Goal: Task Accomplishment & Management: Complete application form

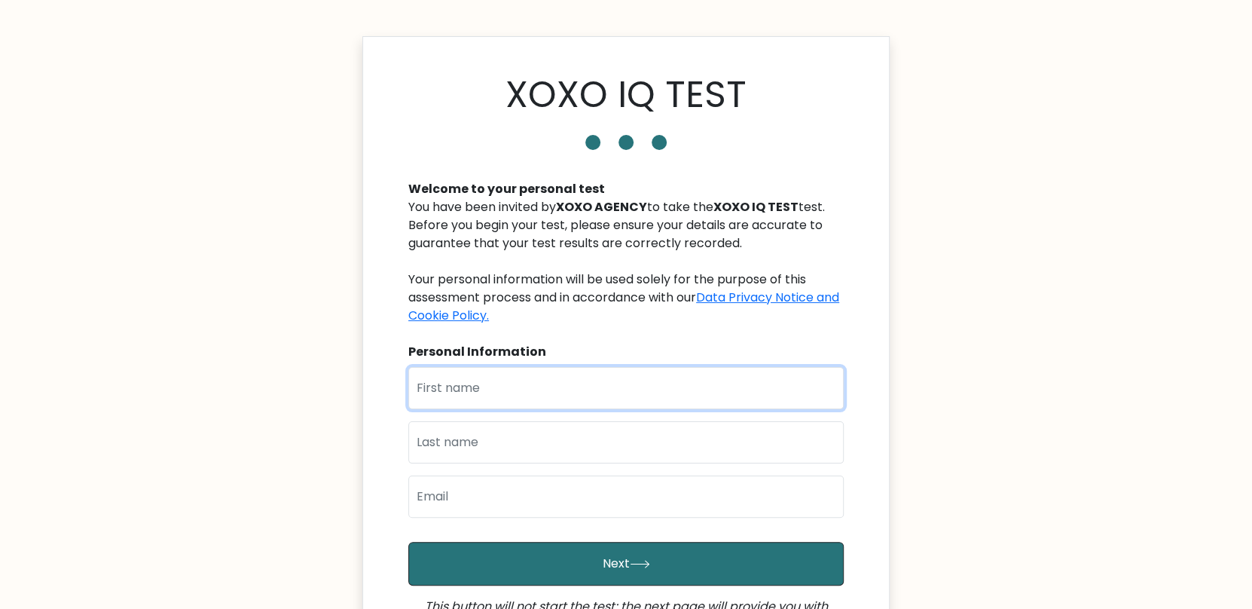
click at [488, 404] on input "text" at bounding box center [626, 388] width 436 height 42
type input "gosfavour"
click at [475, 448] on input "text" at bounding box center [626, 442] width 436 height 42
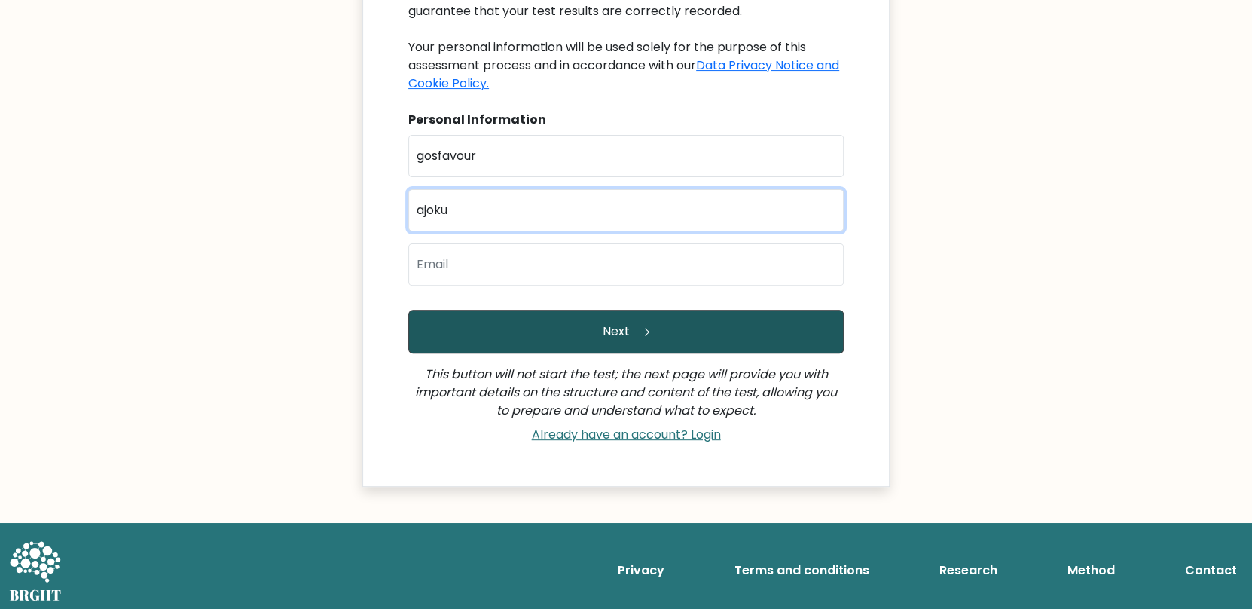
type input "ajoku"
click at [512, 328] on button "Next" at bounding box center [626, 332] width 436 height 44
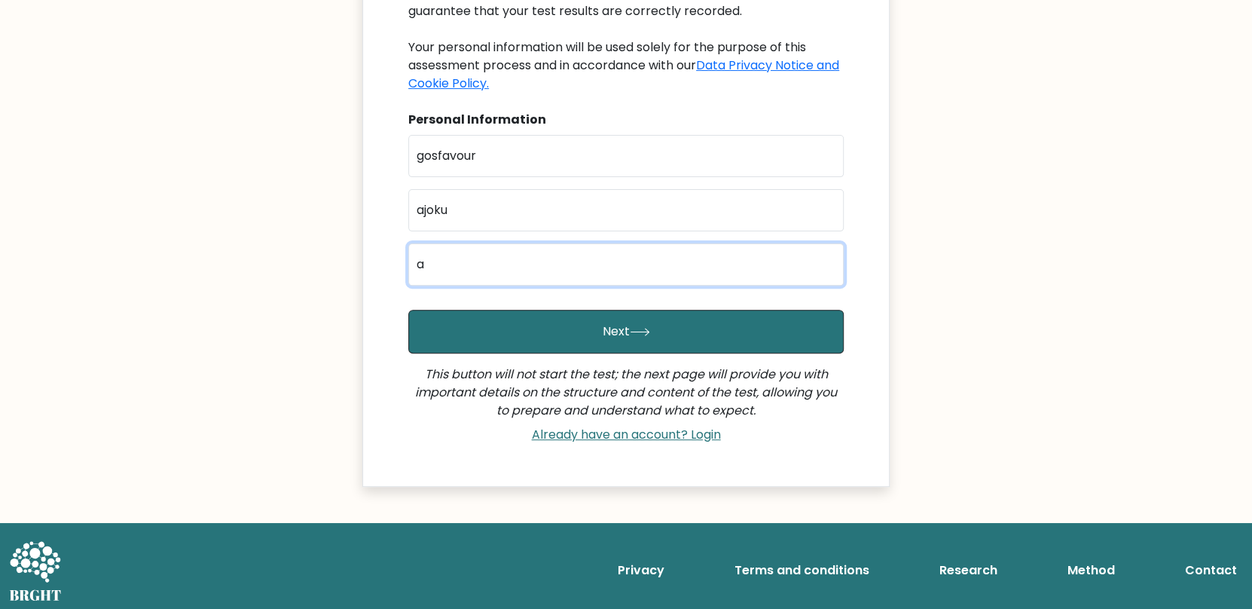
type input "ajokuchukwuemeka2004@gmail.com"
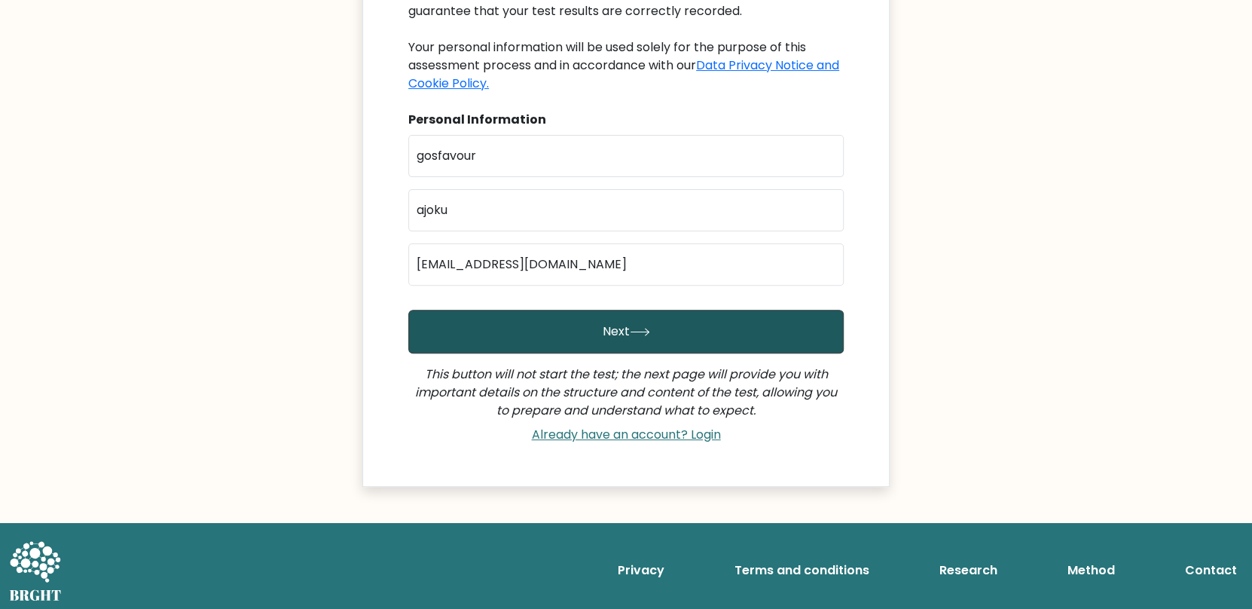
click at [543, 329] on button "Next" at bounding box center [626, 332] width 436 height 44
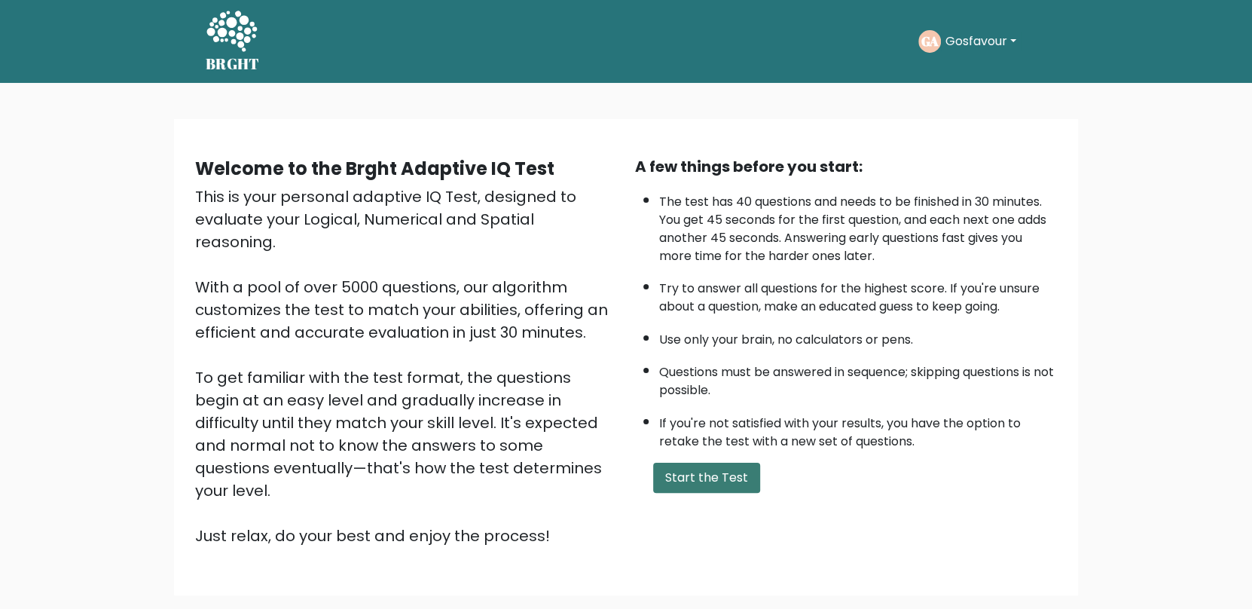
click at [700, 466] on button "Start the Test" at bounding box center [706, 478] width 107 height 30
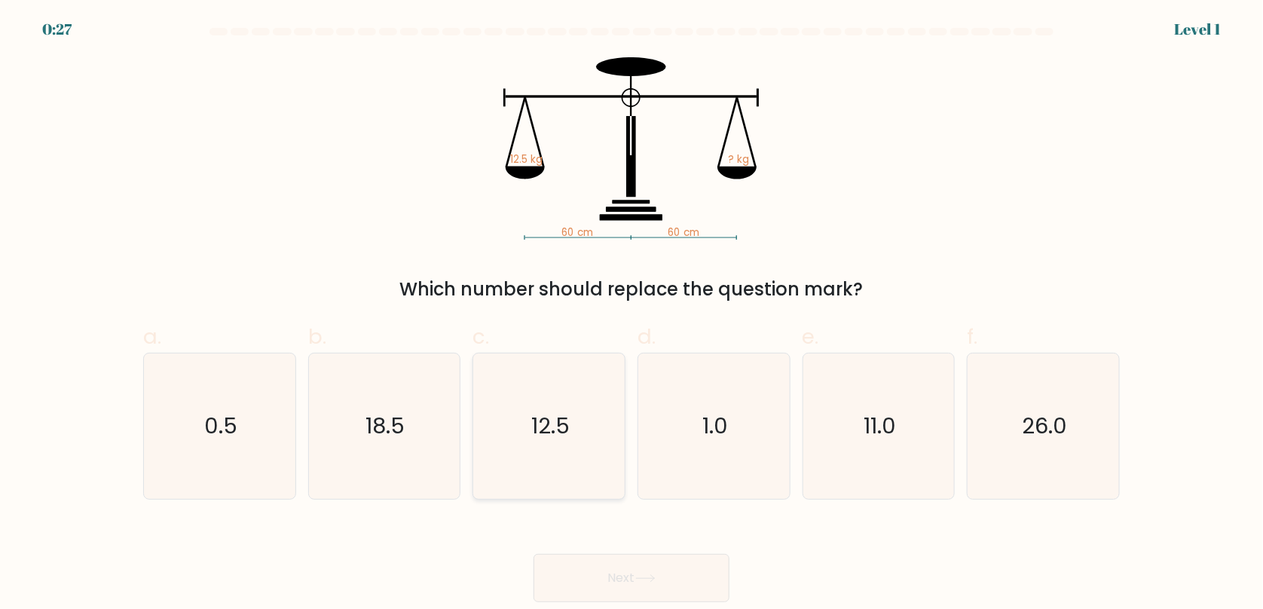
click at [591, 448] on icon "12.5" at bounding box center [548, 425] width 145 height 145
click at [631, 314] on input "c. 12.5" at bounding box center [631, 309] width 1 height 10
radio input "true"
click at [625, 568] on button "Next" at bounding box center [631, 578] width 196 height 48
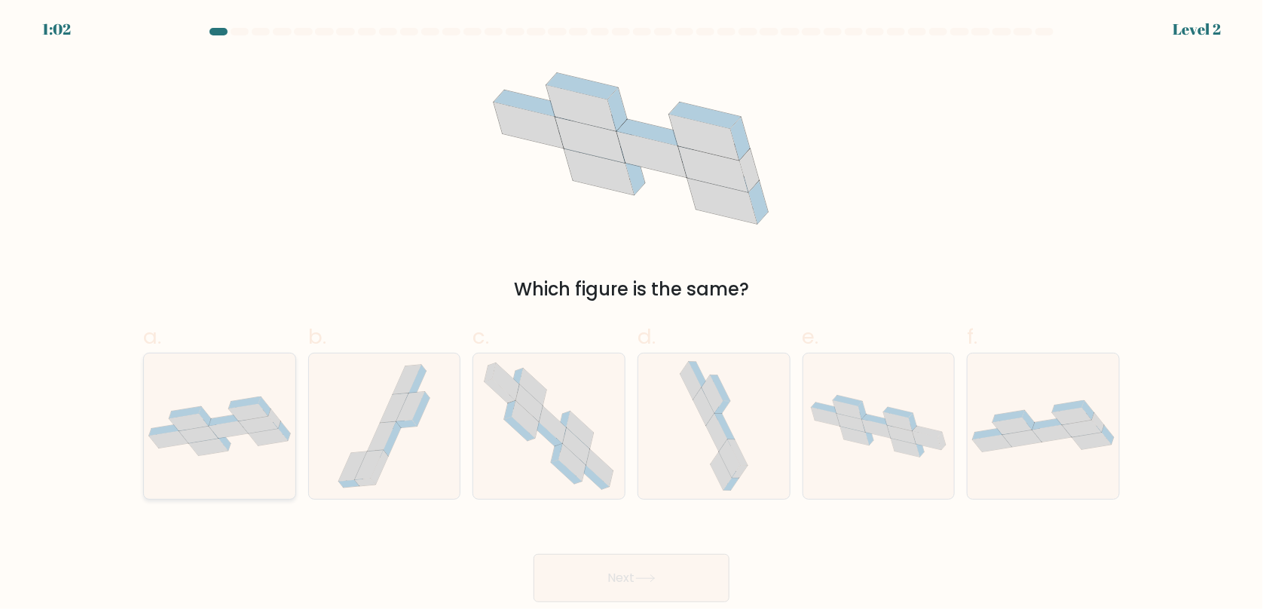
click at [274, 439] on icon at bounding box center [268, 436] width 39 height 17
click at [631, 314] on input "a." at bounding box center [631, 309] width 1 height 10
radio input "true"
click at [621, 576] on button "Next" at bounding box center [631, 578] width 196 height 48
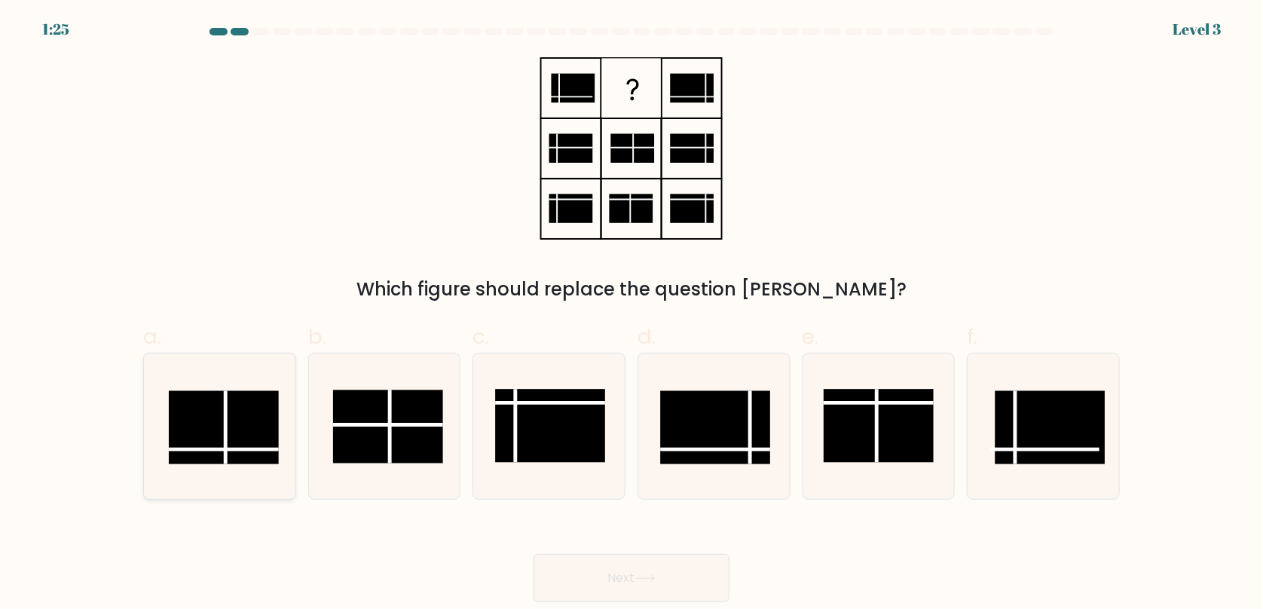
click at [289, 431] on icon at bounding box center [219, 425] width 145 height 145
click at [631, 314] on input "a." at bounding box center [631, 309] width 1 height 10
radio input "true"
click at [628, 594] on button "Next" at bounding box center [631, 578] width 196 height 48
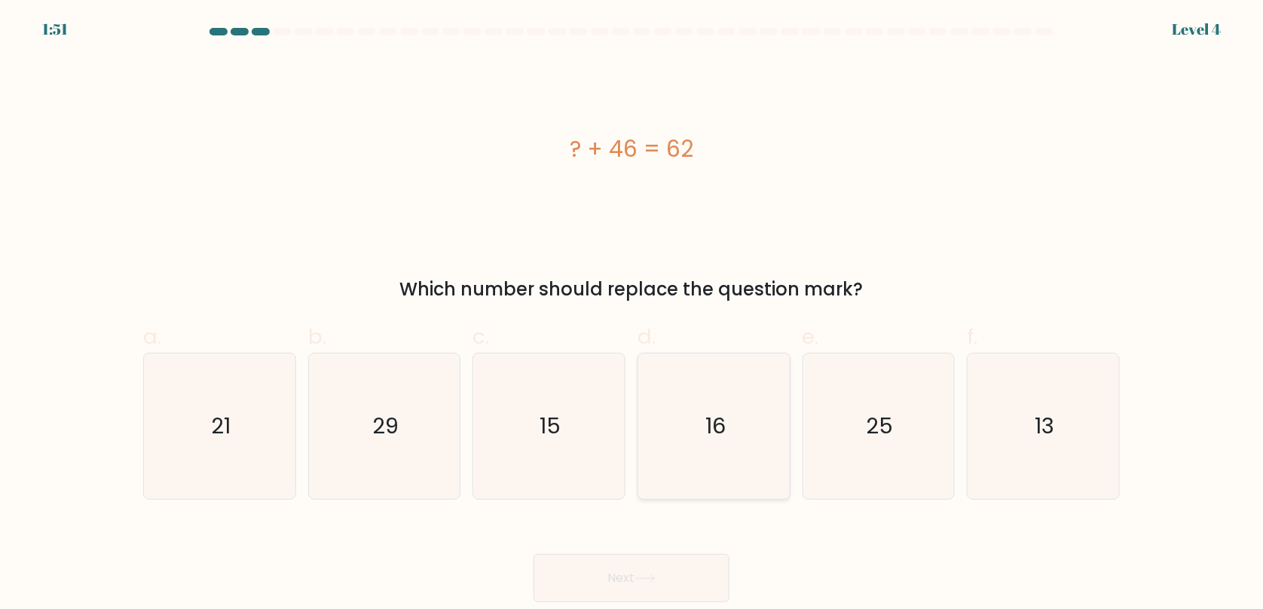
click at [737, 441] on icon "16" at bounding box center [713, 425] width 145 height 145
click at [632, 314] on input "d. 16" at bounding box center [631, 309] width 1 height 10
radio input "true"
click at [698, 569] on button "Next" at bounding box center [631, 578] width 196 height 48
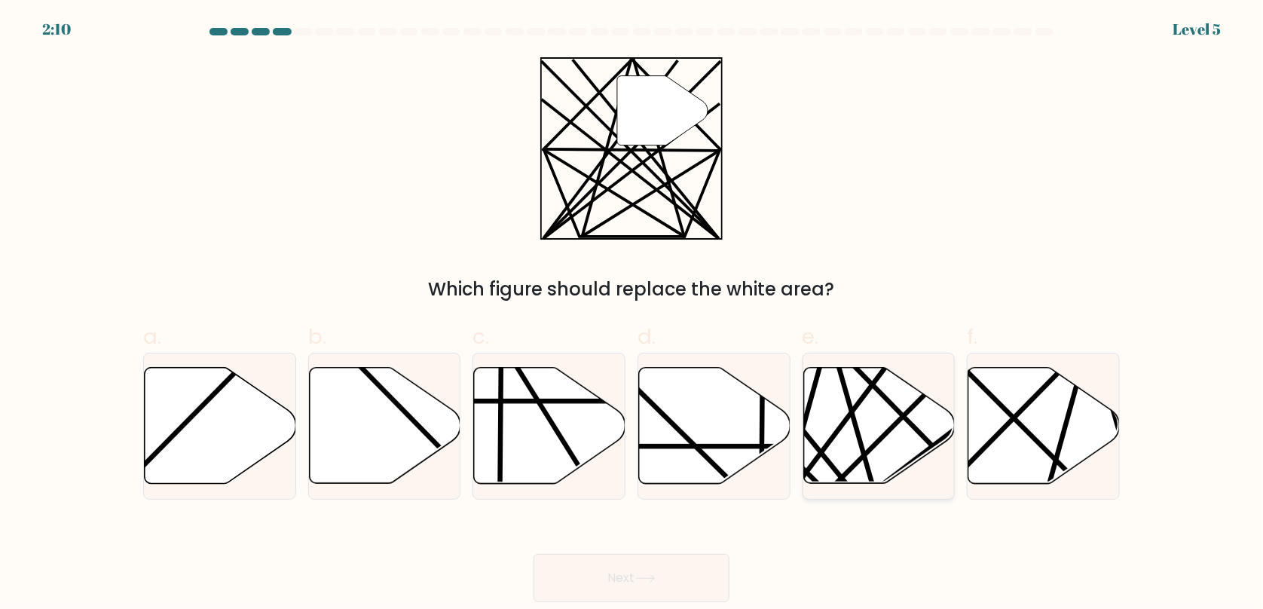
click at [892, 407] on icon at bounding box center [828, 488] width 295 height 296
click at [632, 314] on input "e." at bounding box center [631, 309] width 1 height 10
radio input "true"
click at [698, 583] on button "Next" at bounding box center [631, 578] width 196 height 48
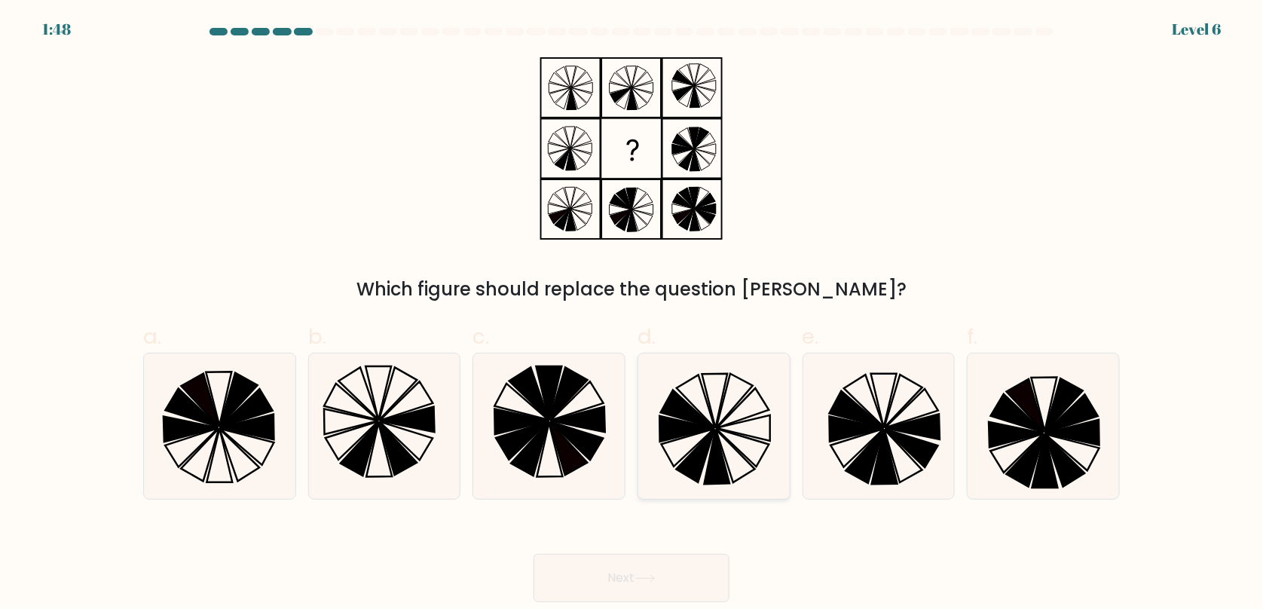
click at [753, 408] on icon at bounding box center [713, 425] width 145 height 145
click at [632, 314] on input "d." at bounding box center [631, 309] width 1 height 10
radio input "true"
click at [680, 567] on button "Next" at bounding box center [631, 578] width 196 height 48
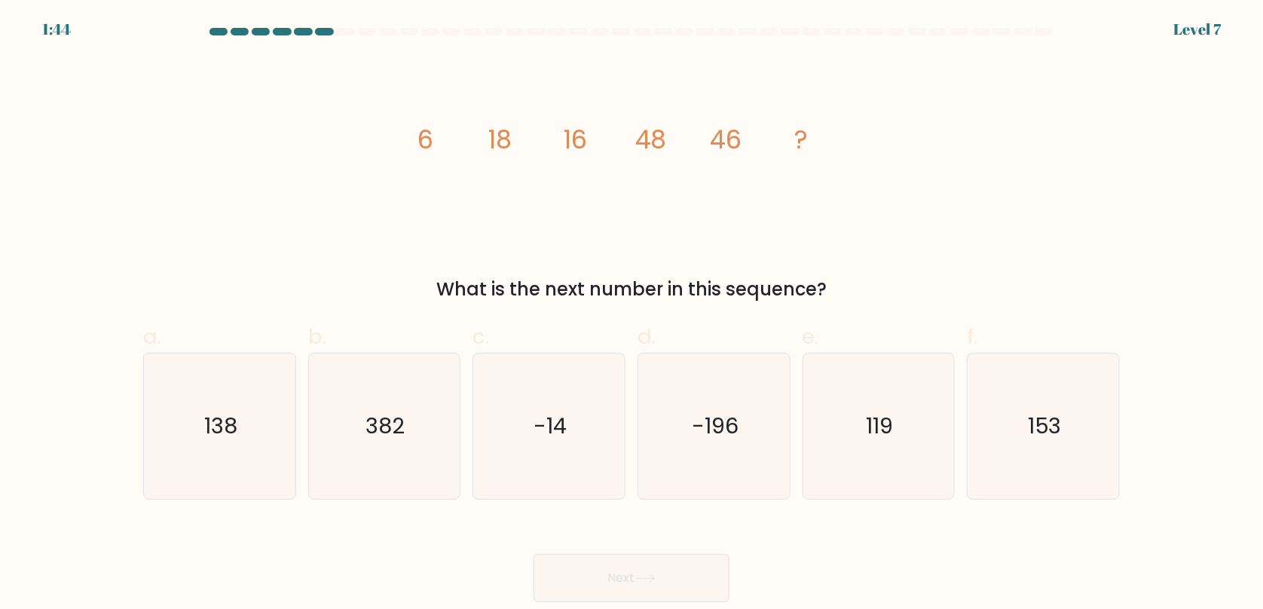
copy body "2:03 Level 7 image/svg+xml 6 18 16 48 46 ? What is the next number in this sequ…"
click at [784, 518] on div "Next" at bounding box center [631, 560] width 995 height 84
click at [215, 443] on icon "138" at bounding box center [219, 425] width 145 height 145
click at [631, 314] on input "a. 138" at bounding box center [631, 309] width 1 height 10
radio input "true"
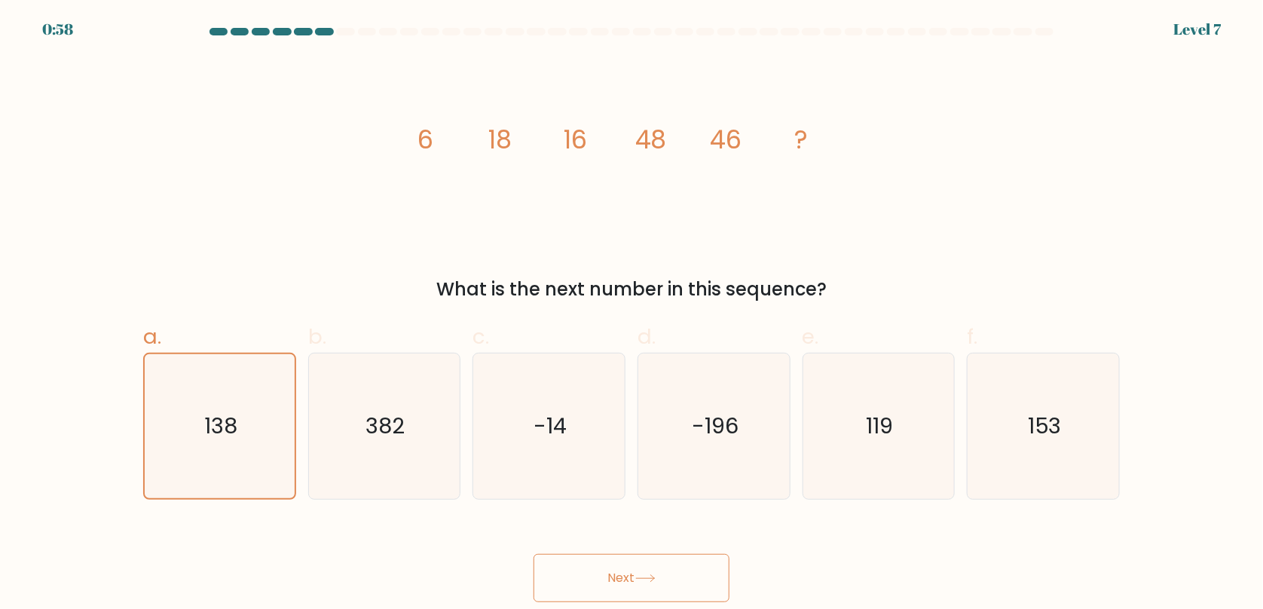
click at [620, 576] on button "Next" at bounding box center [631, 578] width 196 height 48
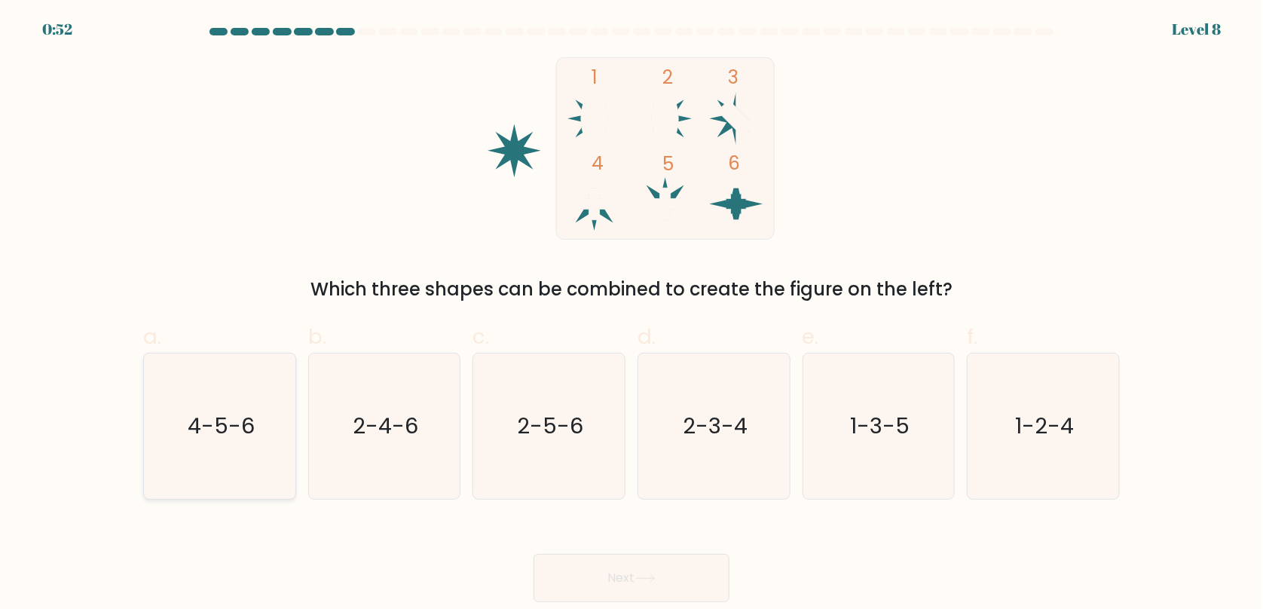
click at [211, 417] on text "4-5-6" at bounding box center [221, 426] width 67 height 30
click at [631, 314] on input "a. 4-5-6" at bounding box center [631, 309] width 1 height 10
radio input "true"
click at [599, 583] on button "Next" at bounding box center [631, 578] width 196 height 48
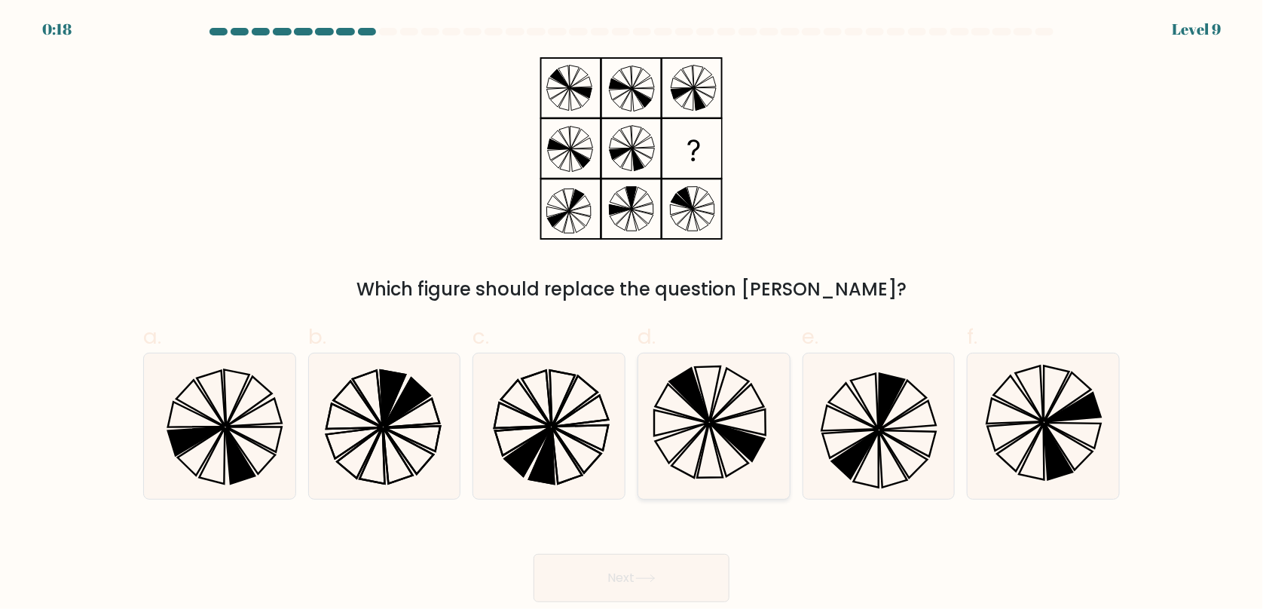
click at [728, 420] on icon at bounding box center [713, 425] width 145 height 145
click at [632, 314] on input "d." at bounding box center [631, 309] width 1 height 10
radio input "true"
click at [571, 449] on icon at bounding box center [548, 425] width 145 height 145
click at [631, 314] on input "c." at bounding box center [631, 309] width 1 height 10
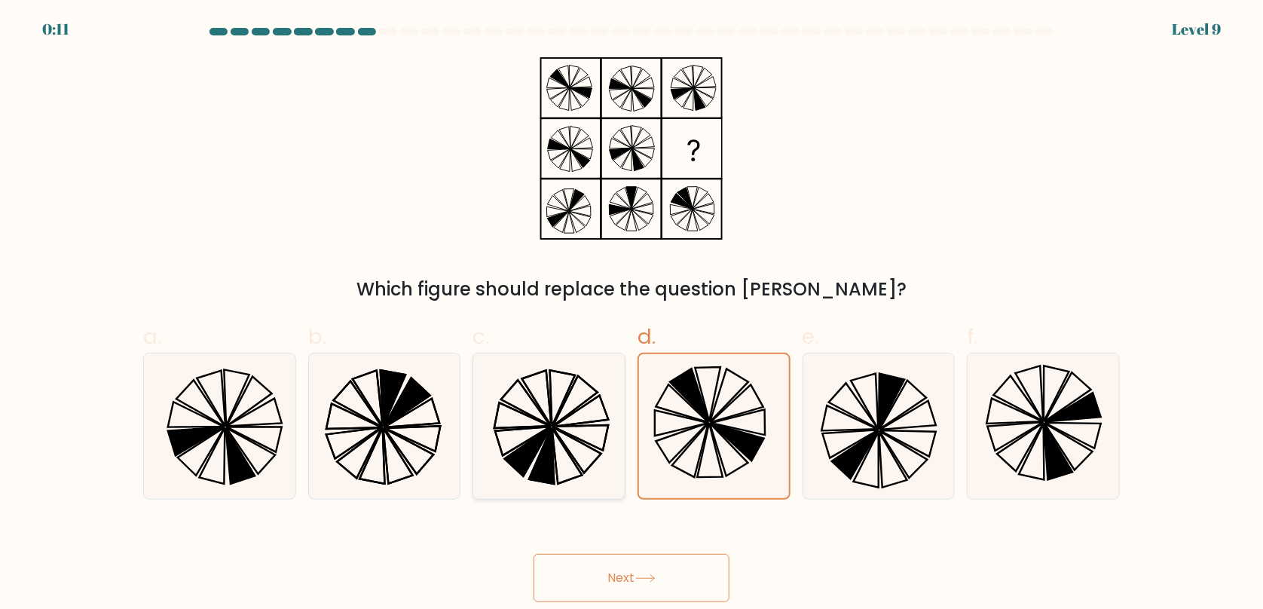
radio input "true"
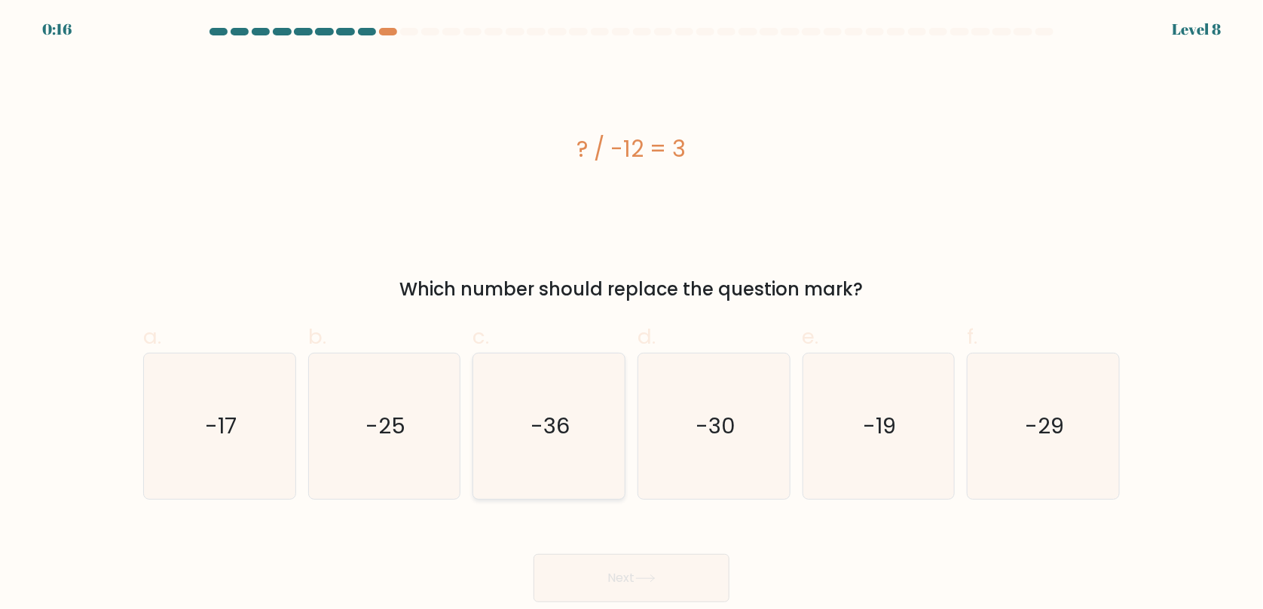
click at [568, 409] on icon "-36" at bounding box center [548, 425] width 145 height 145
click at [631, 314] on input "c. -36" at bounding box center [631, 309] width 1 height 10
radio input "true"
click at [634, 578] on button "Next" at bounding box center [631, 578] width 196 height 48
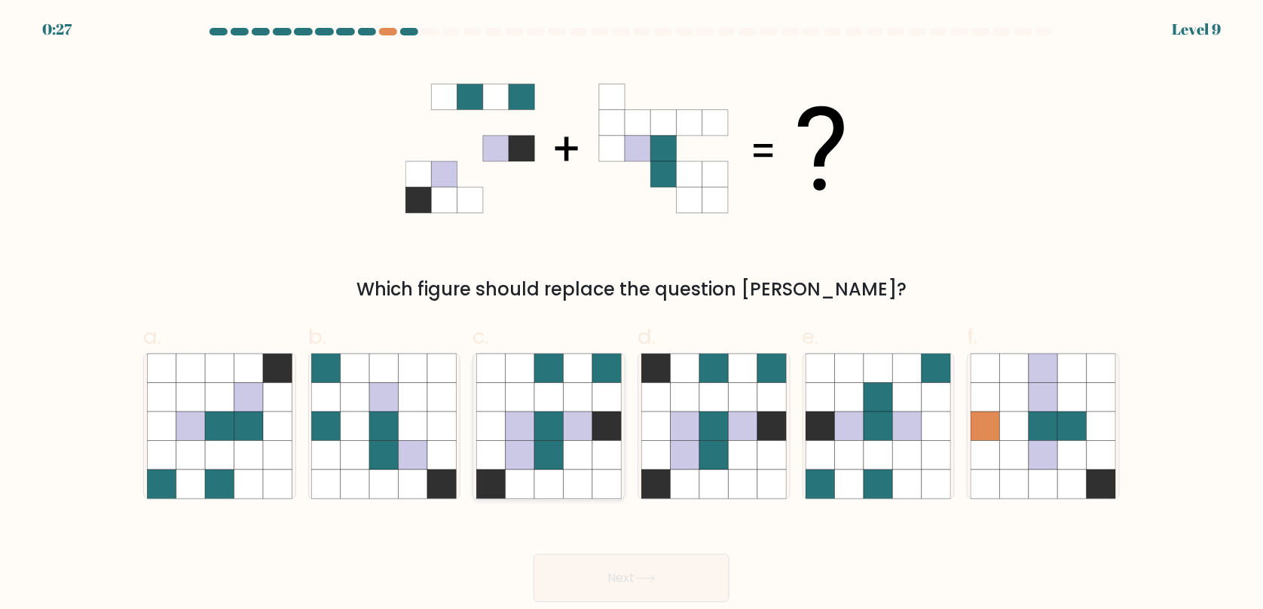
click at [555, 403] on icon at bounding box center [548, 397] width 29 height 29
click at [631, 314] on input "c." at bounding box center [631, 309] width 1 height 10
radio input "true"
click at [617, 573] on button "Next" at bounding box center [631, 578] width 196 height 48
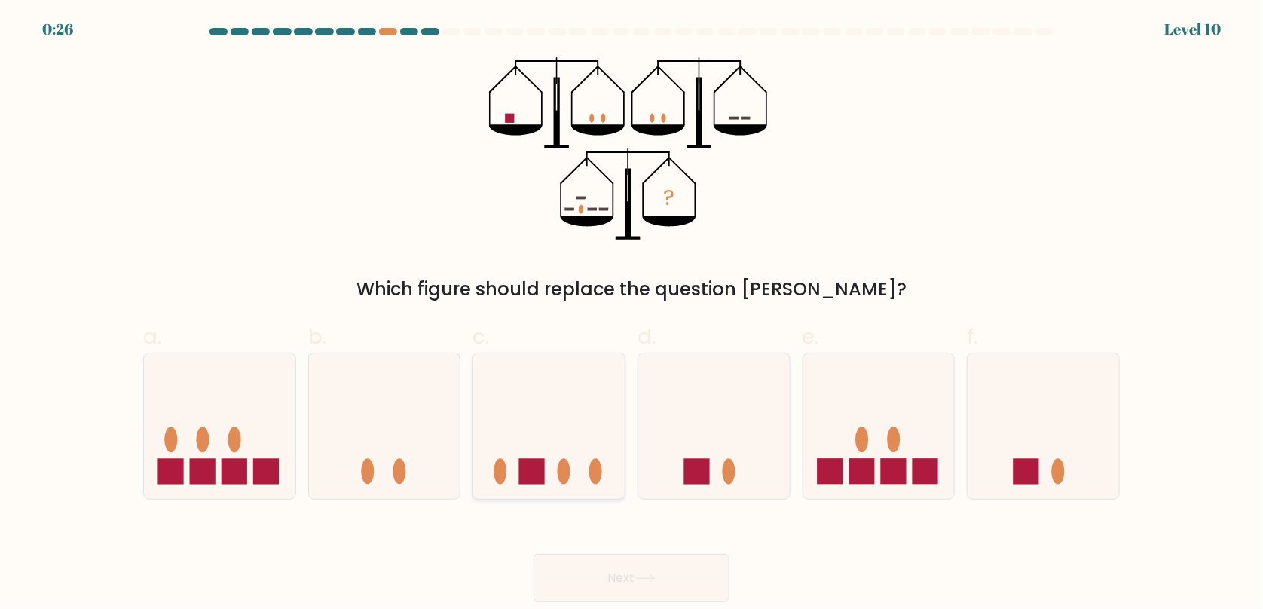
click at [558, 441] on icon at bounding box center [548, 425] width 151 height 125
click at [631, 314] on input "c." at bounding box center [631, 309] width 1 height 10
radio input "true"
click at [579, 417] on icon at bounding box center [549, 426] width 150 height 124
click at [631, 314] on input "c." at bounding box center [631, 309] width 1 height 10
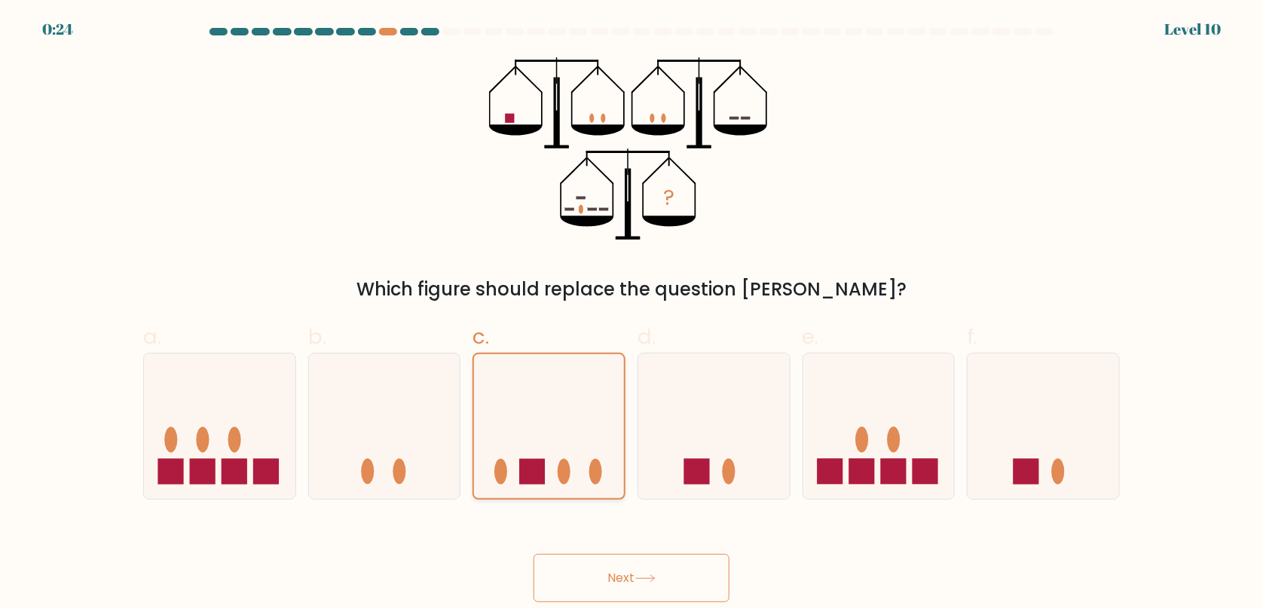
click at [555, 427] on icon at bounding box center [549, 426] width 150 height 124
click at [631, 314] on input "c." at bounding box center [631, 309] width 1 height 10
click at [642, 561] on button "Next" at bounding box center [631, 578] width 196 height 48
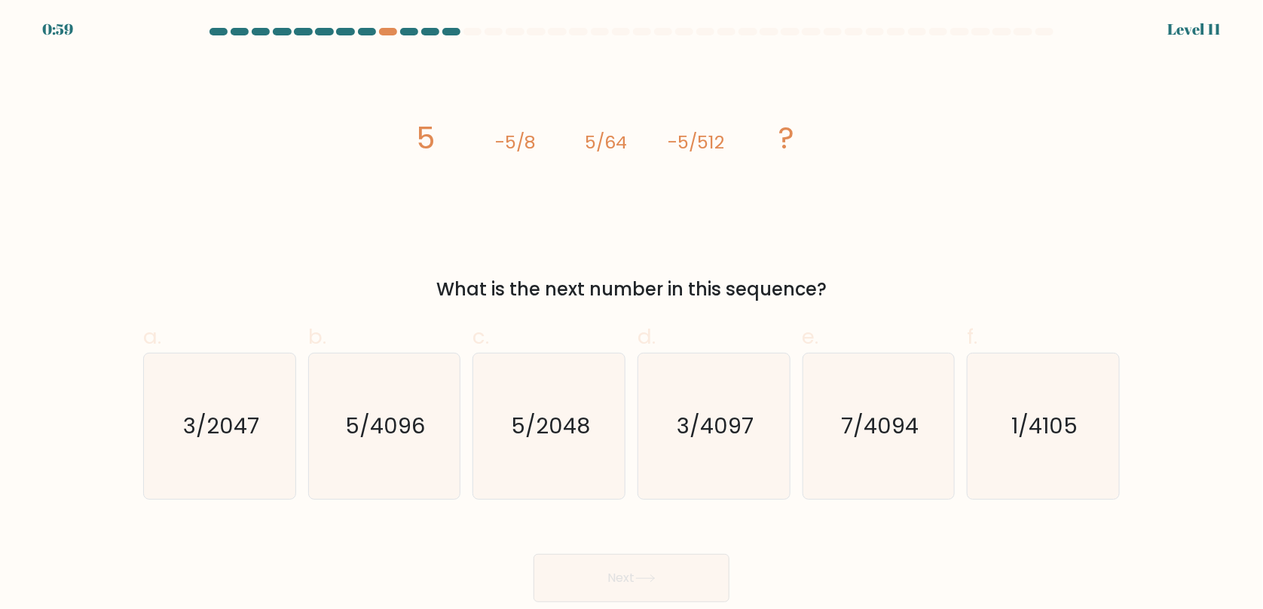
copy body "1:01 Level 11 image/svg+xml 5 -5/8 5/64 -5/512 ? What is the next number in thi…"
click at [774, 524] on div "Next" at bounding box center [631, 560] width 995 height 84
click at [366, 433] on text "5/4096" at bounding box center [386, 426] width 80 height 30
click at [631, 314] on input "b. 5/4096" at bounding box center [631, 309] width 1 height 10
radio input "true"
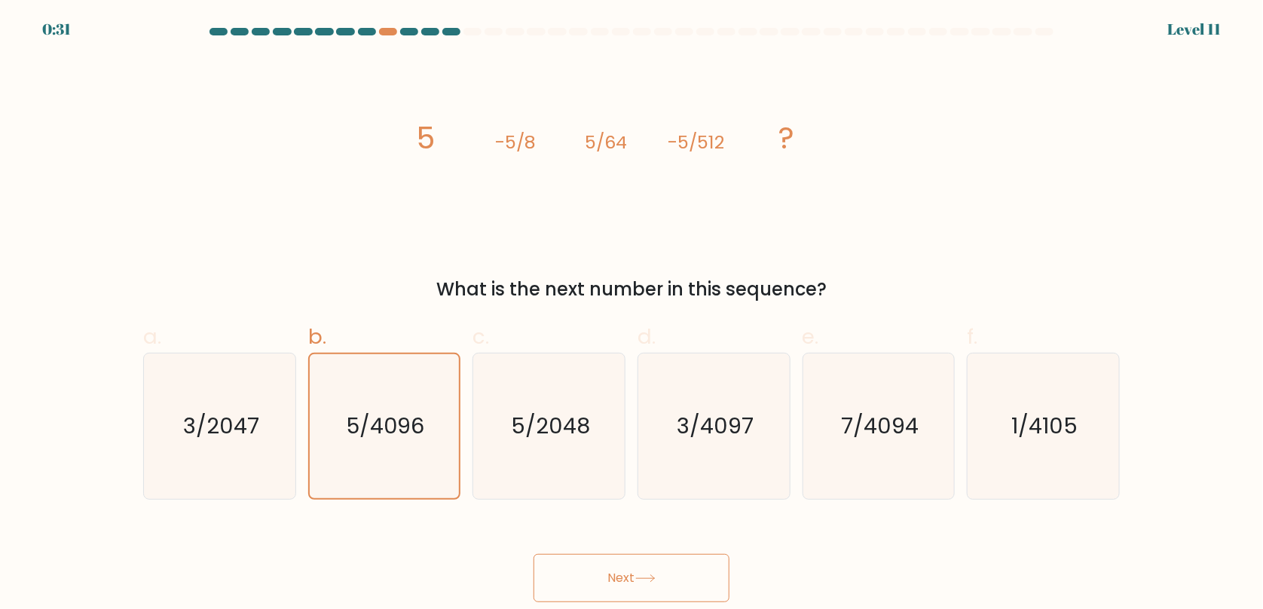
click at [685, 578] on button "Next" at bounding box center [631, 578] width 196 height 48
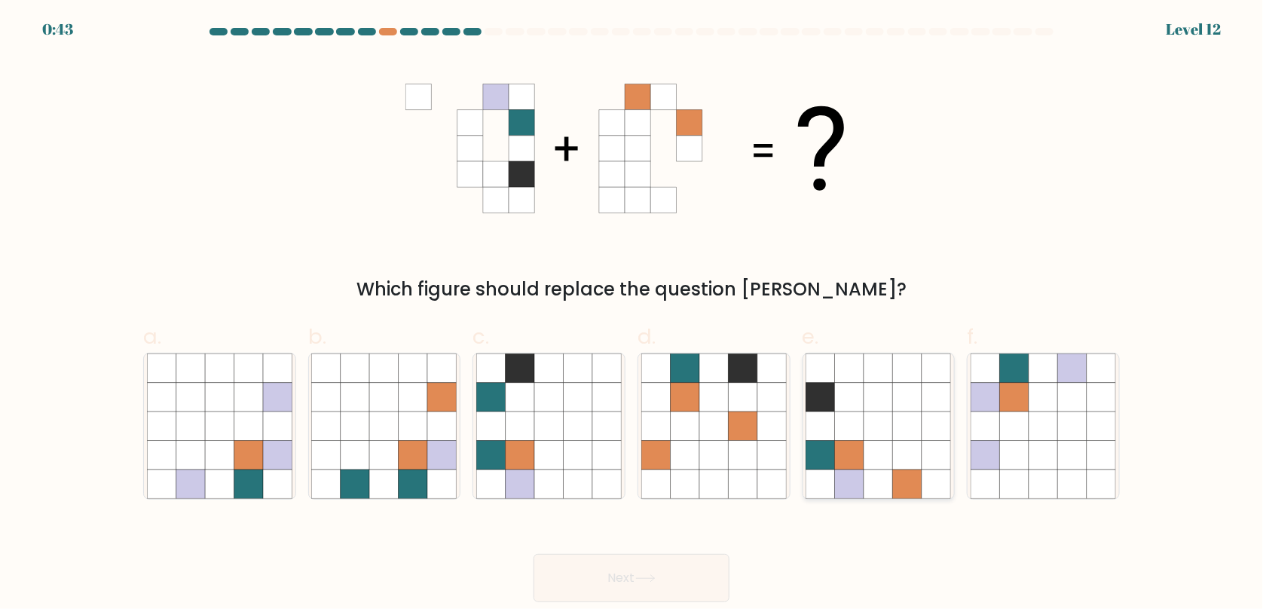
click at [883, 411] on icon at bounding box center [878, 425] width 29 height 29
click at [632, 314] on input "e." at bounding box center [631, 309] width 1 height 10
radio input "true"
click at [682, 582] on button "Next" at bounding box center [631, 578] width 196 height 48
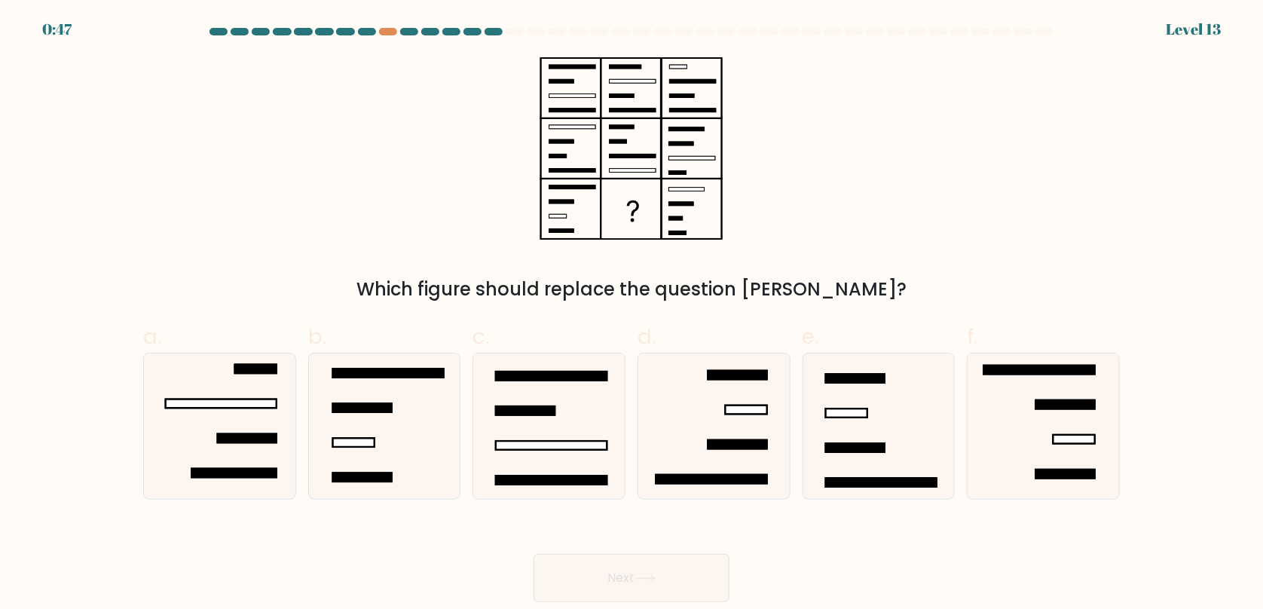
click at [387, 208] on div "Which figure should replace the question mark?" at bounding box center [631, 180] width 995 height 246
click at [579, 388] on icon at bounding box center [548, 425] width 145 height 145
click at [631, 314] on input "c." at bounding box center [631, 309] width 1 height 10
radio input "true"
click at [640, 567] on button "Next" at bounding box center [631, 578] width 196 height 48
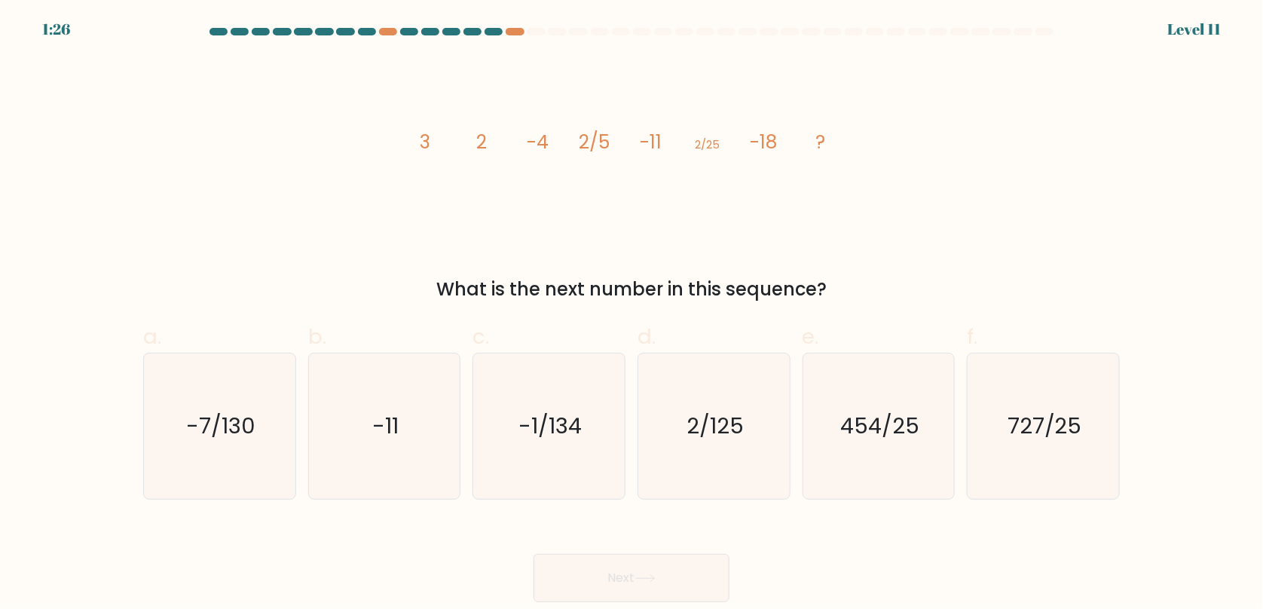
copy body "1:27 Level 11 image/svg+xml 3 2 -4 2/5 -11 2/25 -18 ? What is the next number i…"
click at [659, 537] on div "Next" at bounding box center [631, 560] width 995 height 84
click at [718, 398] on icon "2/125" at bounding box center [713, 425] width 145 height 145
click at [632, 314] on input "d. 2/125" at bounding box center [631, 309] width 1 height 10
radio input "true"
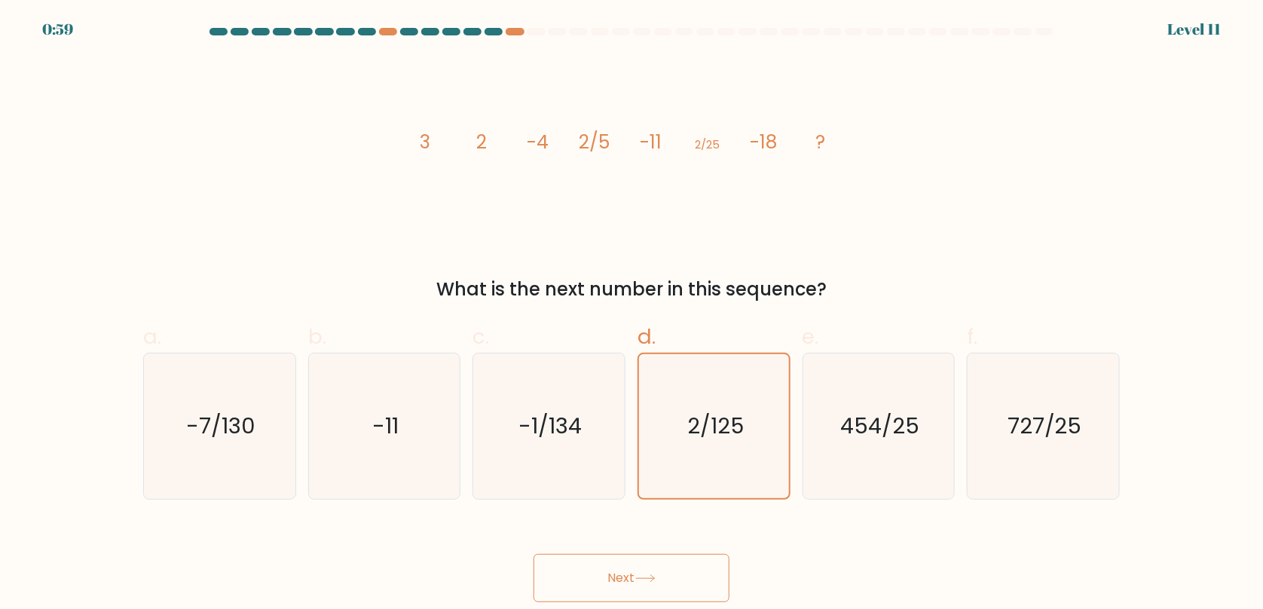
click at [668, 577] on button "Next" at bounding box center [631, 578] width 196 height 48
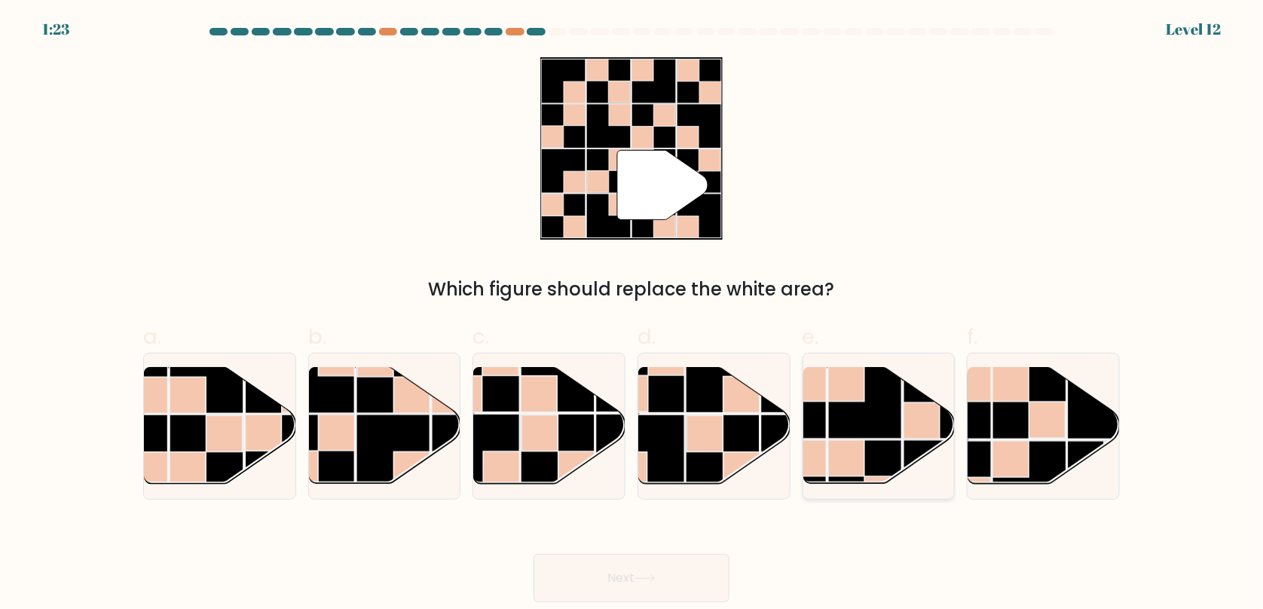
click at [863, 407] on rect at bounding box center [865, 402] width 74 height 74
click at [632, 314] on input "e." at bounding box center [631, 309] width 1 height 10
radio input "true"
click at [873, 432] on rect at bounding box center [864, 401] width 73 height 73
click at [632, 314] on input "e." at bounding box center [631, 309] width 1 height 10
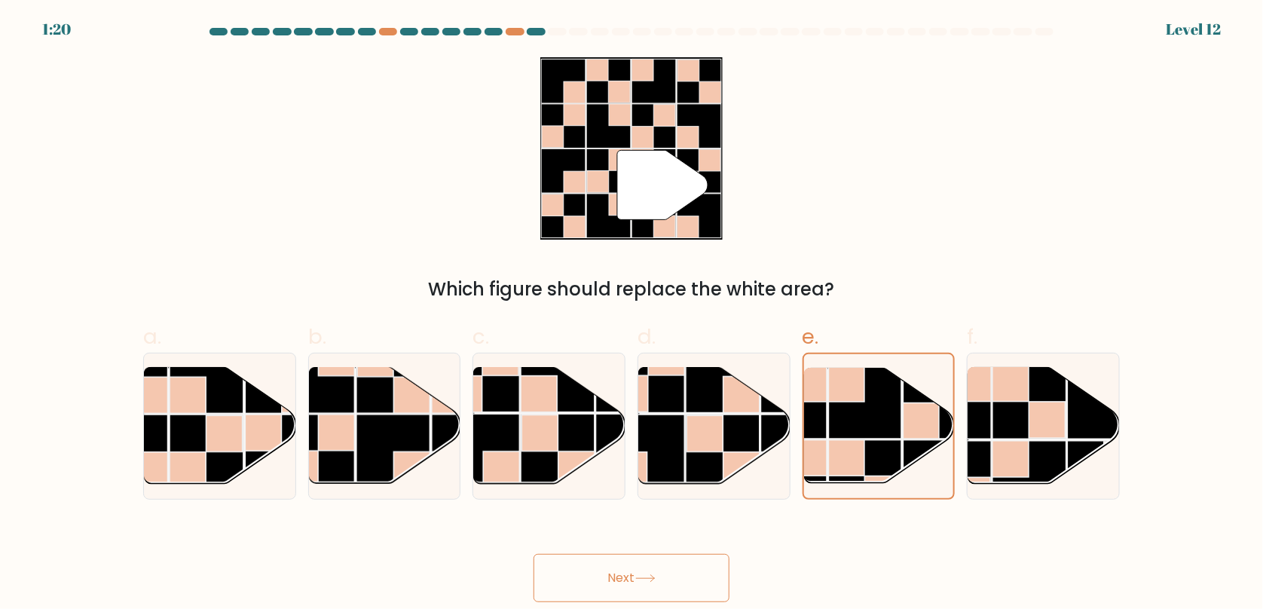
click at [685, 579] on button "Next" at bounding box center [631, 578] width 196 height 48
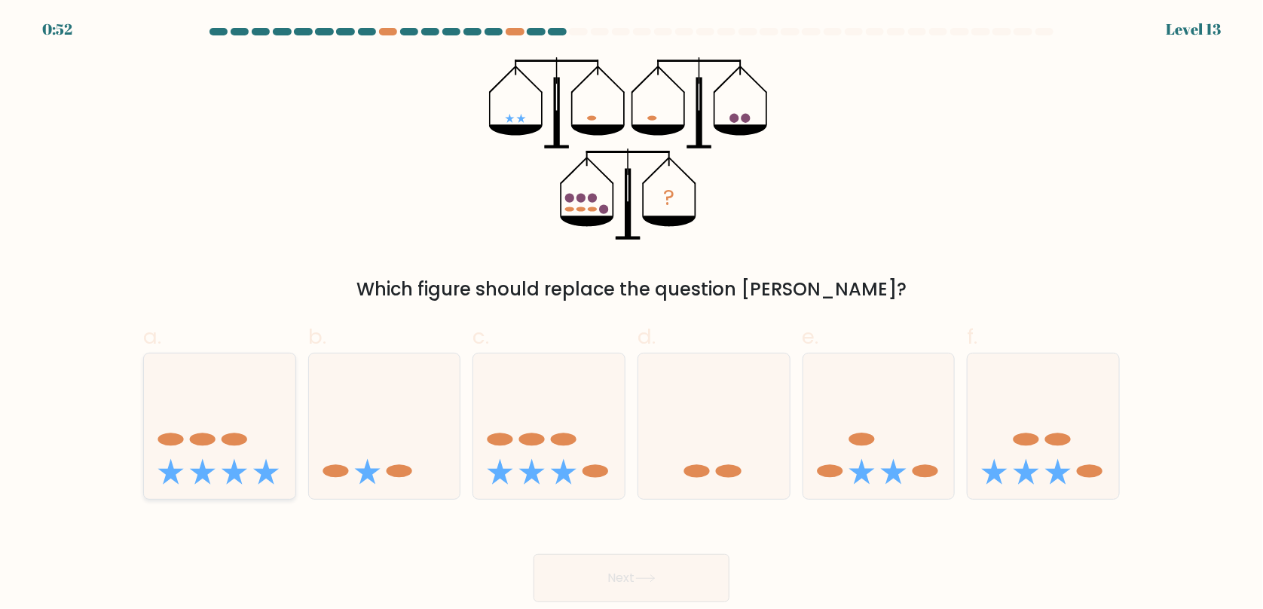
click at [197, 452] on icon at bounding box center [219, 425] width 151 height 125
click at [631, 314] on input "a." at bounding box center [631, 309] width 1 height 10
radio input "true"
click at [608, 577] on button "Next" at bounding box center [631, 578] width 196 height 48
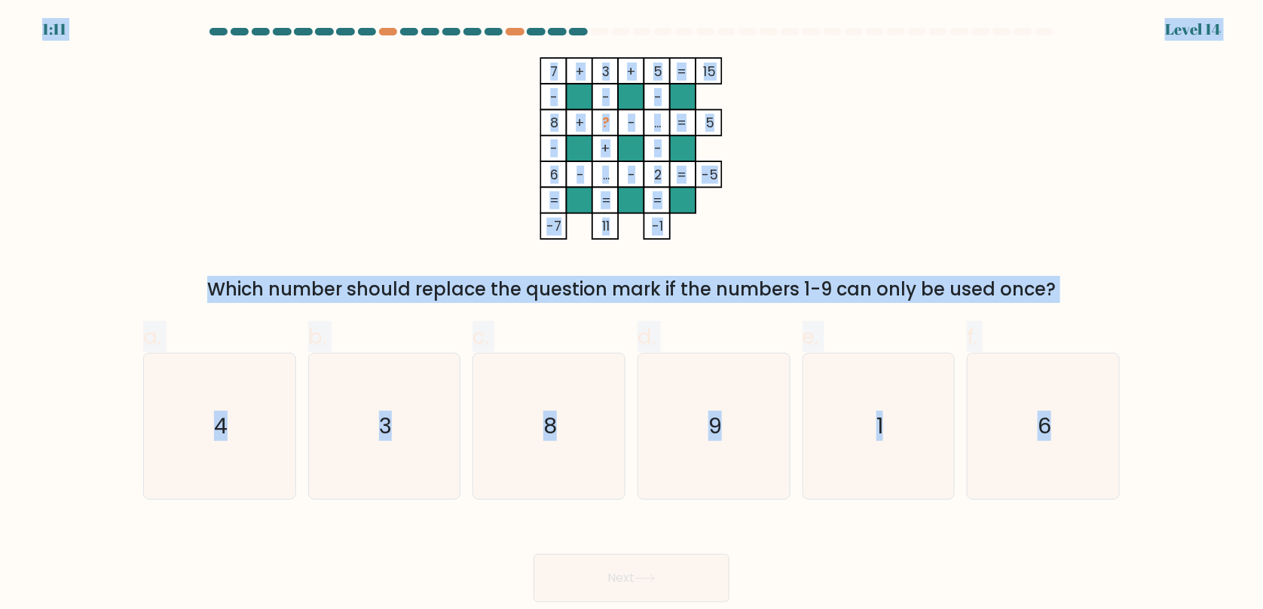
click at [328, 149] on div "7 + 3 + 5 15 - - - 8 + ? - ... 5 - + - 6 - ... - 2 = -5 = = = = -7 11 -1 = Whic…" at bounding box center [631, 180] width 995 height 246
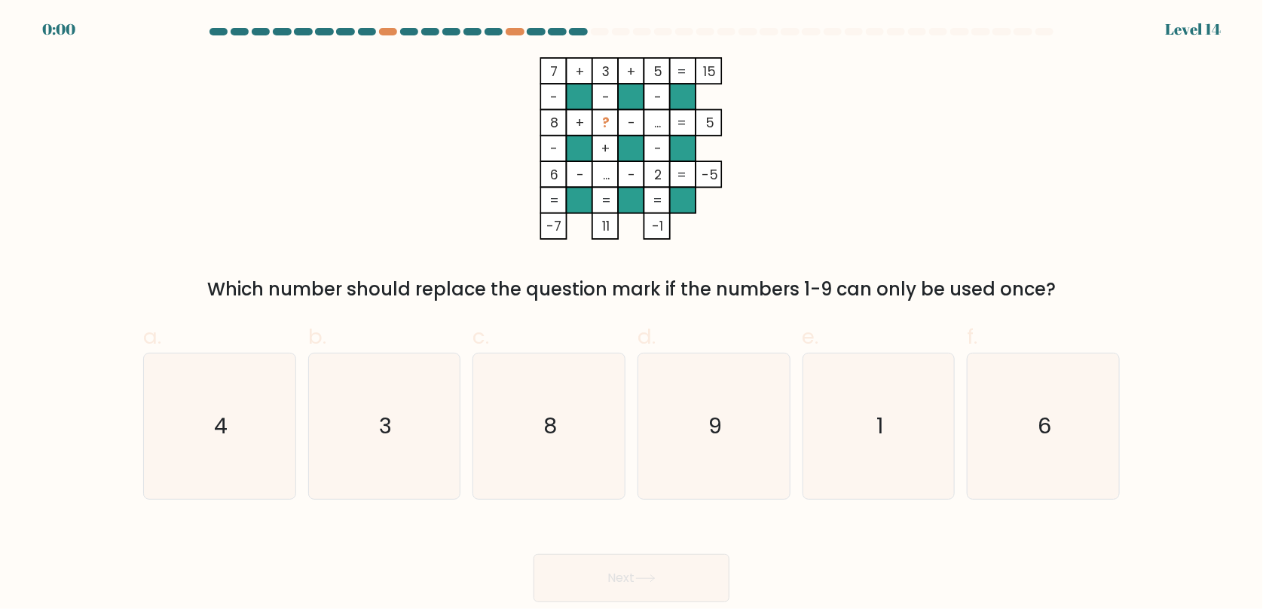
click at [833, 219] on icon "7 + 3 + 5 15 - - - 8 + ? - ... 5 - + - 6 - ... - 2 = -5 = = = = -7 11 -1 =" at bounding box center [631, 148] width 452 height 182
click at [814, 241] on div "7 + 3 + 5 15 - - - 8 + ? - ... 5 - + - 6 - ... - 2 = -5 = = = = -7 11 -1 = Whic…" at bounding box center [631, 180] width 995 height 246
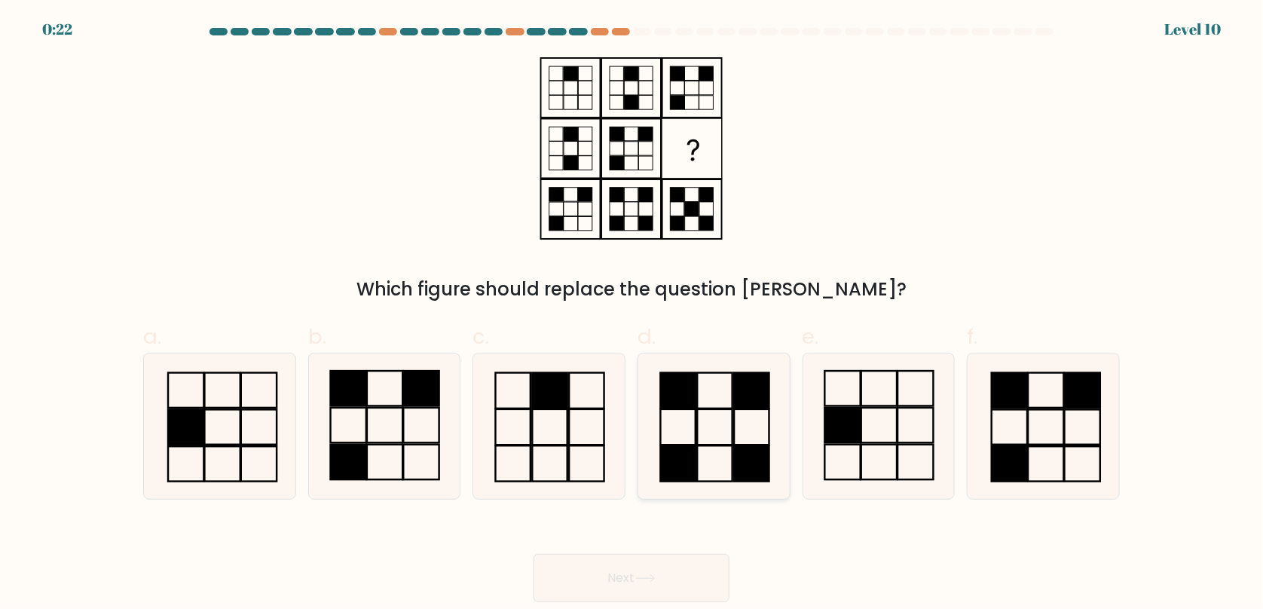
click at [732, 429] on rect at bounding box center [714, 426] width 35 height 35
click at [632, 314] on input "d." at bounding box center [631, 309] width 1 height 10
radio input "true"
click at [683, 568] on button "Next" at bounding box center [631, 578] width 196 height 48
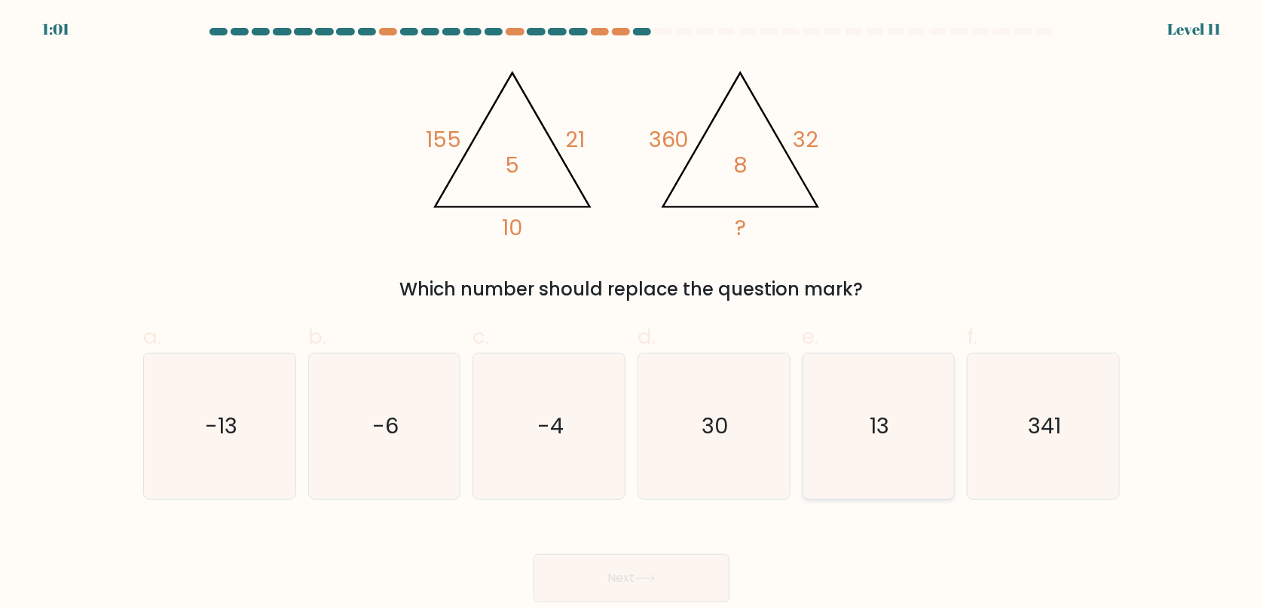
click at [917, 416] on icon "13" at bounding box center [877, 425] width 145 height 145
click at [632, 314] on input "e. 13" at bounding box center [631, 309] width 1 height 10
radio input "true"
click at [686, 584] on button "Next" at bounding box center [631, 578] width 196 height 48
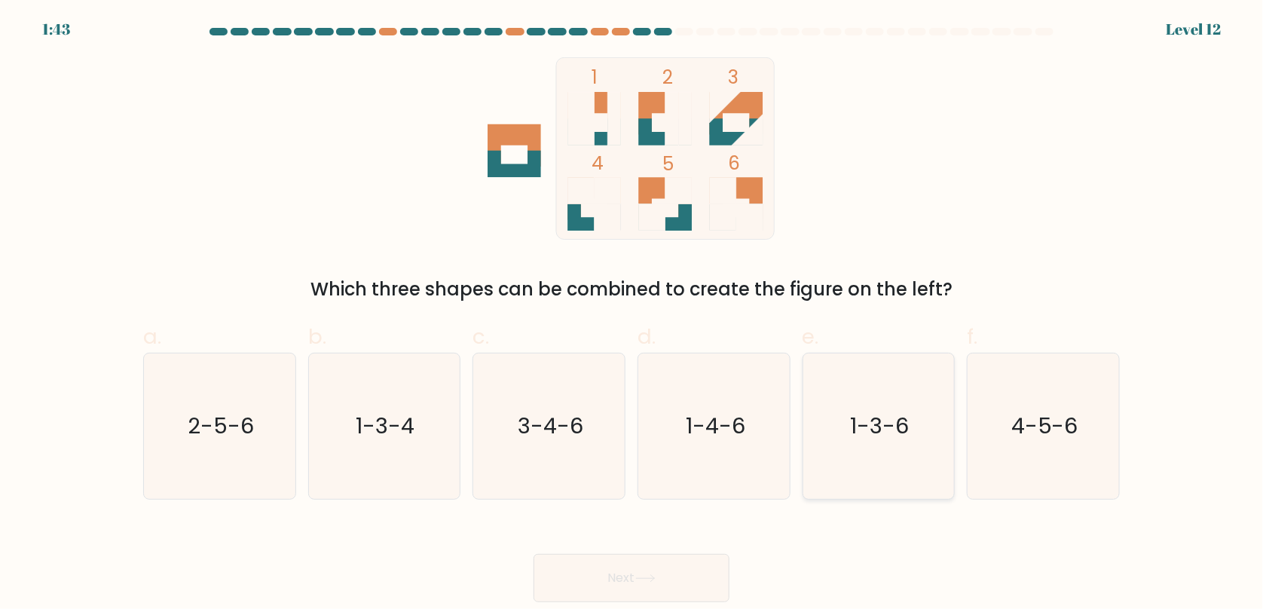
click at [855, 392] on icon "1-3-6" at bounding box center [877, 425] width 145 height 145
click at [632, 314] on input "e. 1-3-6" at bounding box center [631, 309] width 1 height 10
radio input "true"
click at [701, 579] on button "Next" at bounding box center [631, 578] width 196 height 48
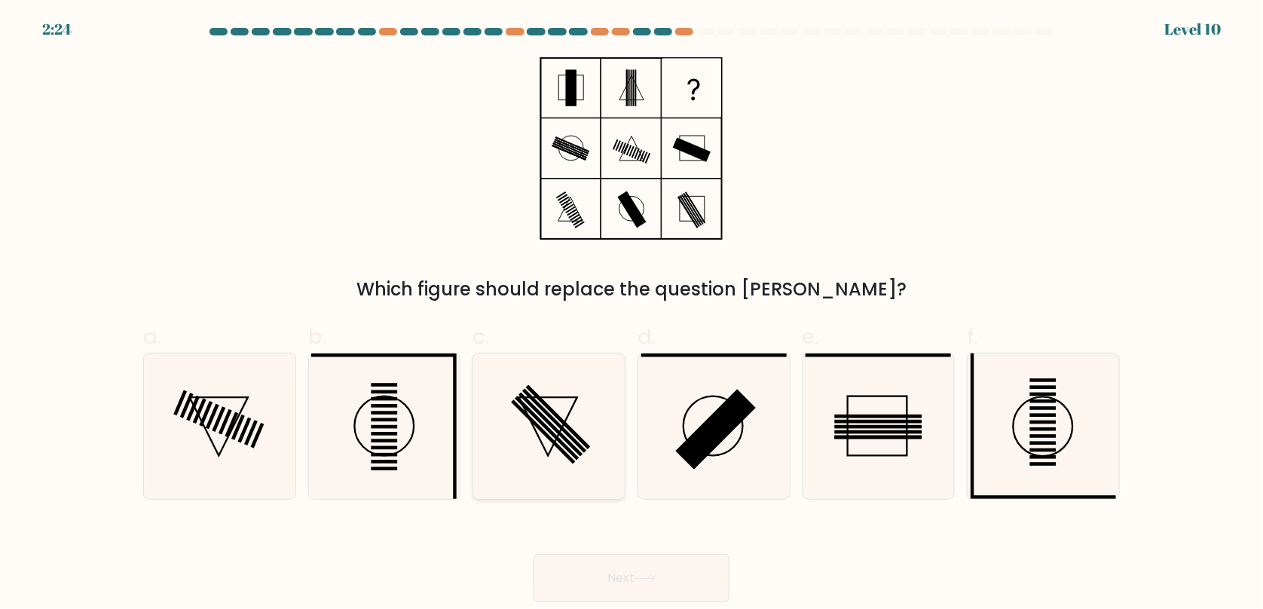
click at [578, 402] on icon at bounding box center [548, 425] width 145 height 145
click at [631, 314] on input "c." at bounding box center [631, 309] width 1 height 10
radio input "true"
click at [677, 587] on button "Next" at bounding box center [631, 578] width 196 height 48
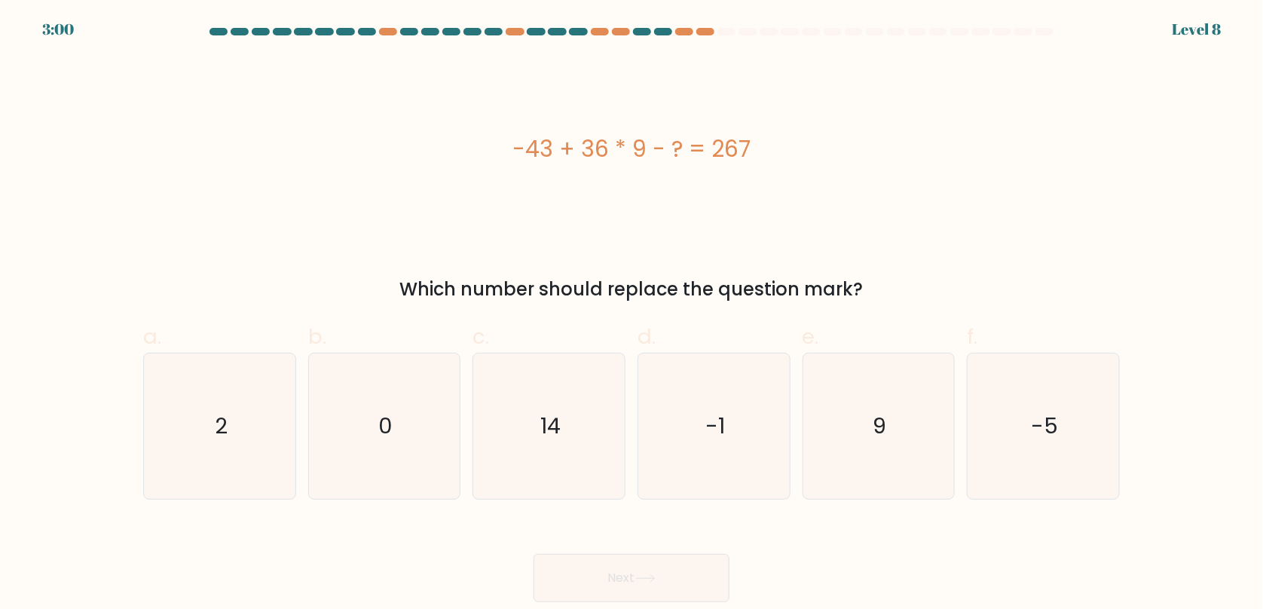
copy body "3:03 Level 8 -43 + 36 * 9 - ? = 267 Which number should replace the question ma…"
click at [585, 461] on icon "14" at bounding box center [548, 425] width 145 height 145
click at [631, 314] on input "c. 14" at bounding box center [631, 309] width 1 height 10
radio input "true"
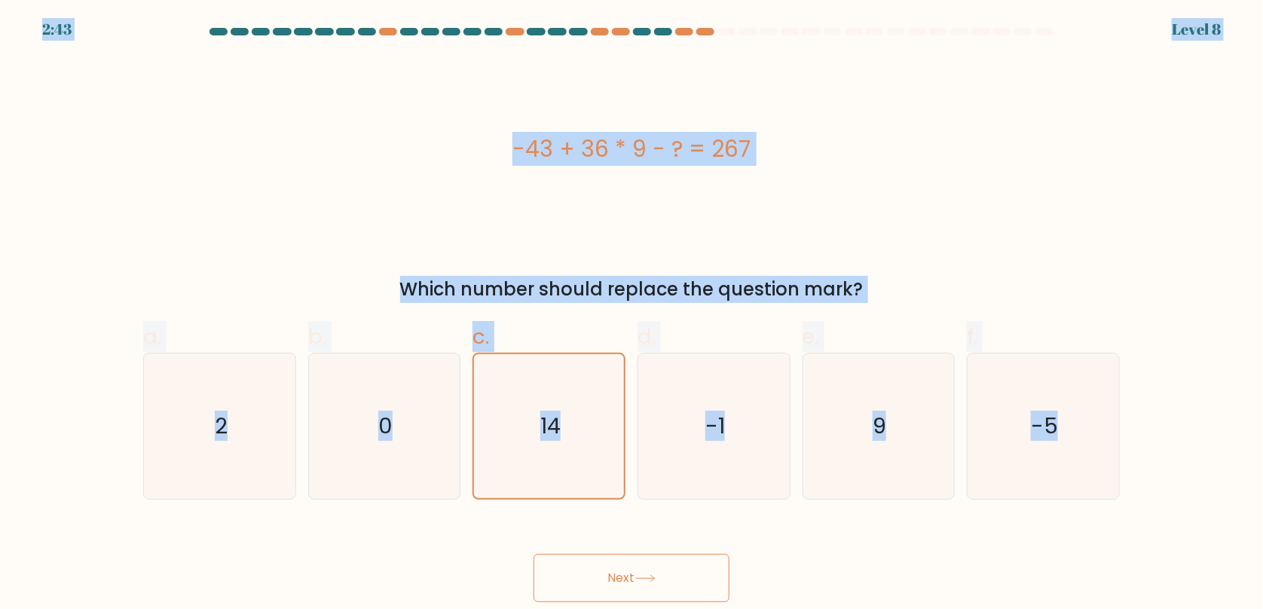
click at [656, 590] on button "Next" at bounding box center [631, 578] width 196 height 48
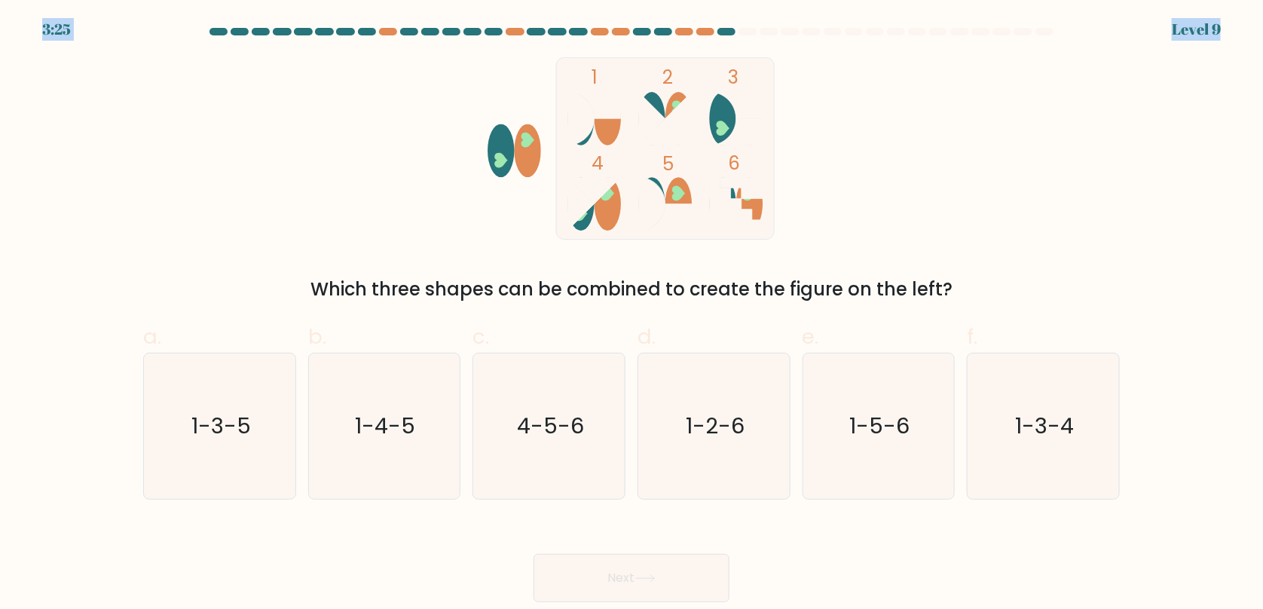
click at [914, 156] on div "1 2 3 4 5 6 Which three shapes can be combined to create the figure on the left?" at bounding box center [631, 180] width 995 height 246
click at [905, 387] on icon "1-5-6" at bounding box center [877, 425] width 145 height 145
click at [632, 314] on input "e. 1-5-6" at bounding box center [631, 309] width 1 height 10
radio input "true"
click at [678, 577] on button "Next" at bounding box center [631, 578] width 196 height 48
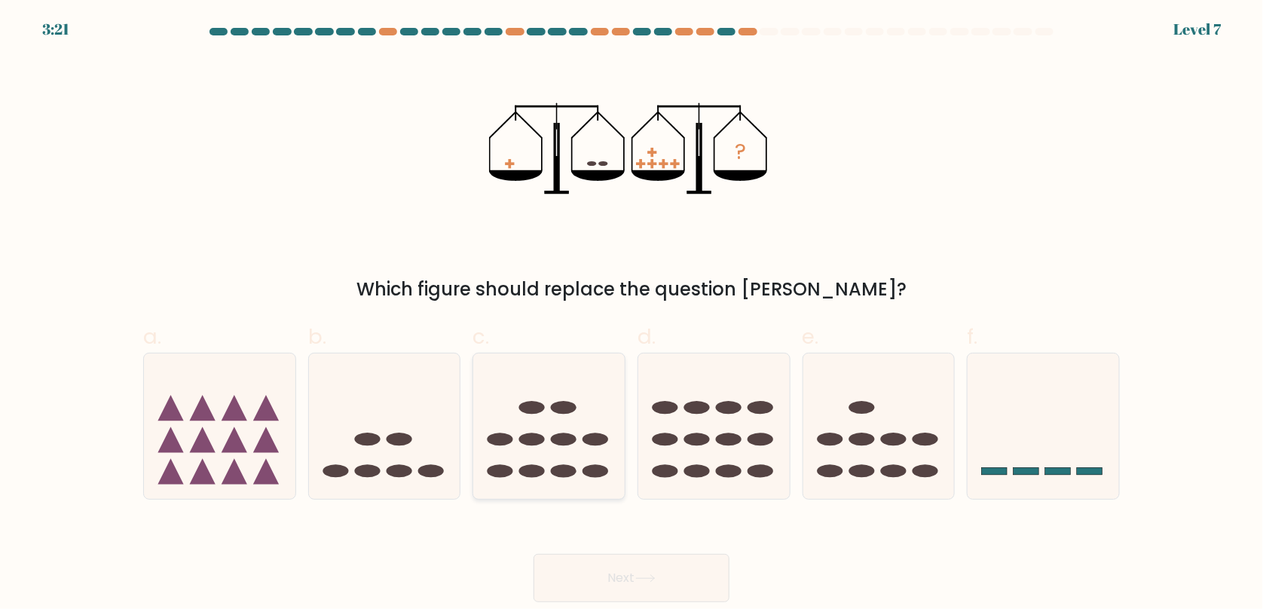
click at [527, 444] on ellipse at bounding box center [532, 439] width 26 height 13
click at [631, 314] on input "c." at bounding box center [631, 309] width 1 height 10
radio input "true"
click at [602, 563] on button "Next" at bounding box center [631, 578] width 196 height 48
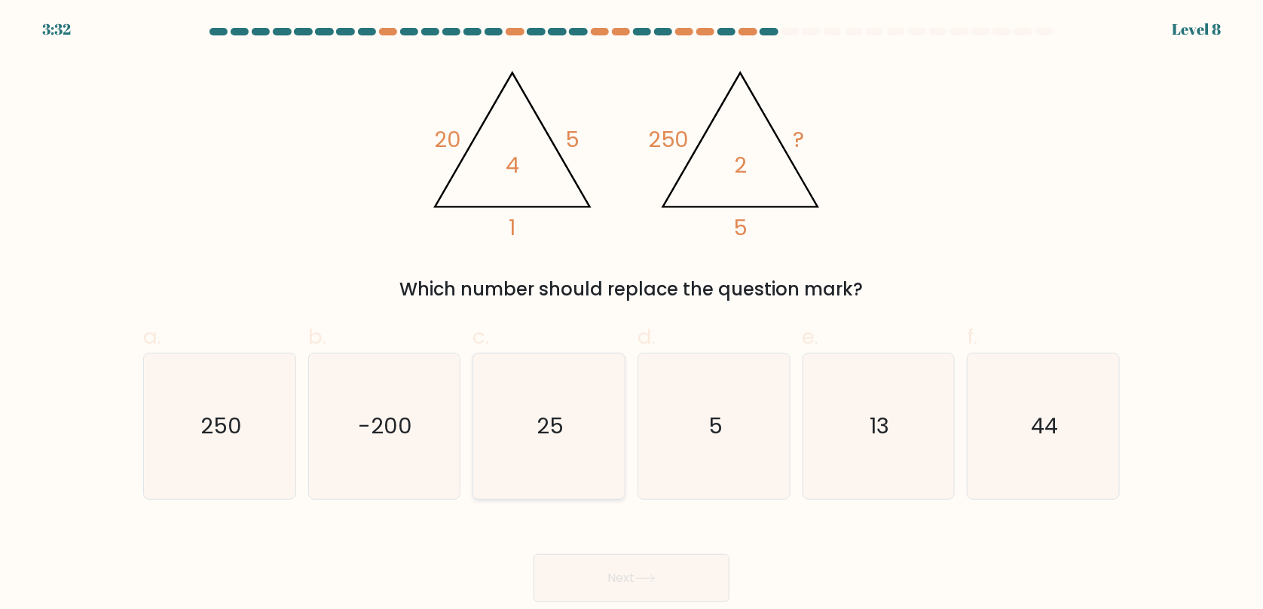
click at [551, 388] on icon "25" at bounding box center [548, 425] width 145 height 145
click at [631, 314] on input "c. 25" at bounding box center [631, 309] width 1 height 10
radio input "true"
click at [652, 562] on button "Next" at bounding box center [631, 578] width 196 height 48
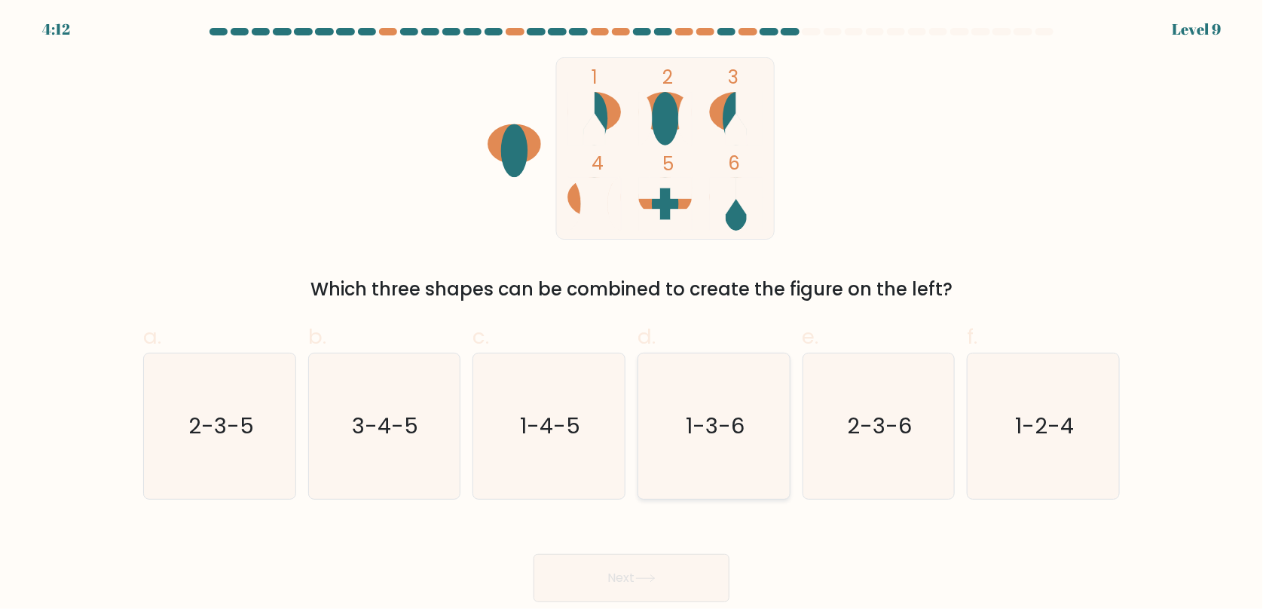
click at [751, 423] on icon "1-3-6" at bounding box center [713, 425] width 145 height 145
click at [632, 314] on input "d. 1-3-6" at bounding box center [631, 309] width 1 height 10
radio input "true"
click at [678, 555] on button "Next" at bounding box center [631, 578] width 196 height 48
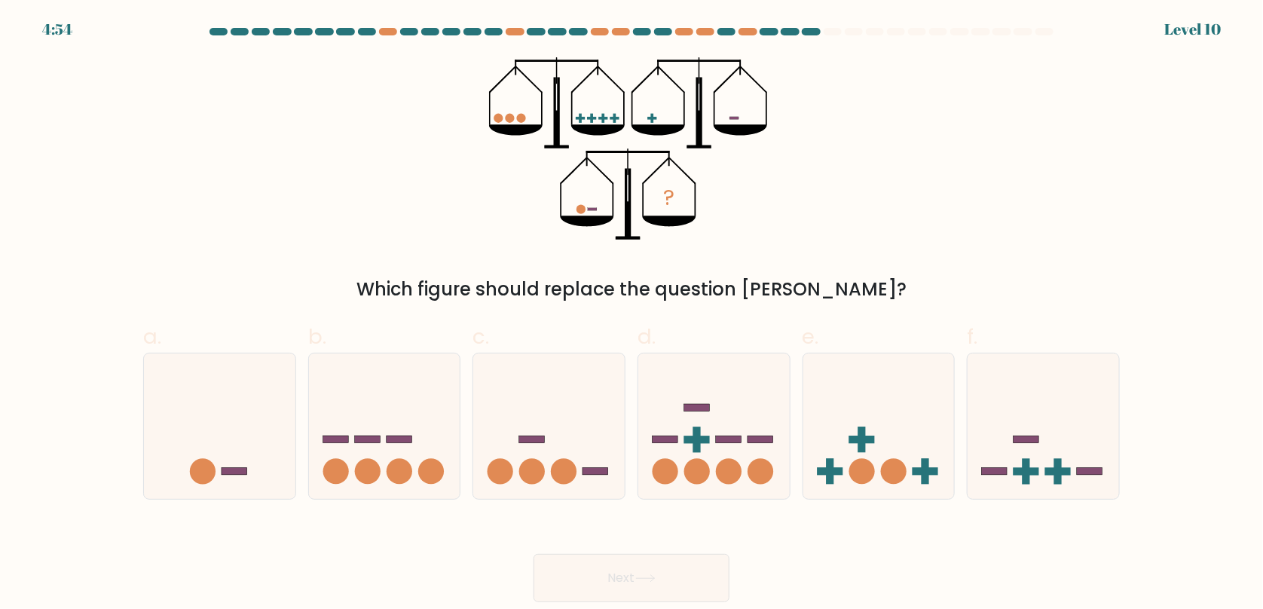
click at [678, 582] on button "Next" at bounding box center [631, 578] width 196 height 48
click at [203, 452] on icon at bounding box center [219, 425] width 151 height 125
click at [631, 314] on input "a." at bounding box center [631, 309] width 1 height 10
radio input "true"
click at [674, 575] on button "Next" at bounding box center [631, 578] width 196 height 48
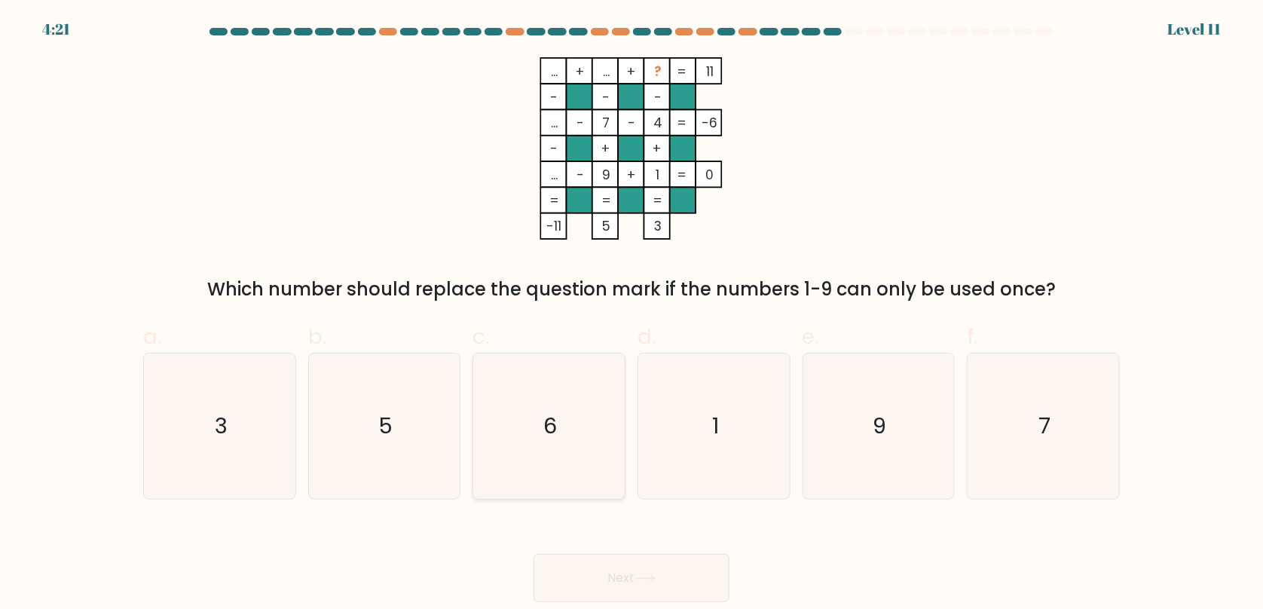
click at [595, 427] on icon "6" at bounding box center [548, 425] width 145 height 145
click at [631, 314] on input "c. 6" at bounding box center [631, 309] width 1 height 10
radio input "true"
click at [621, 572] on button "Next" at bounding box center [631, 578] width 196 height 48
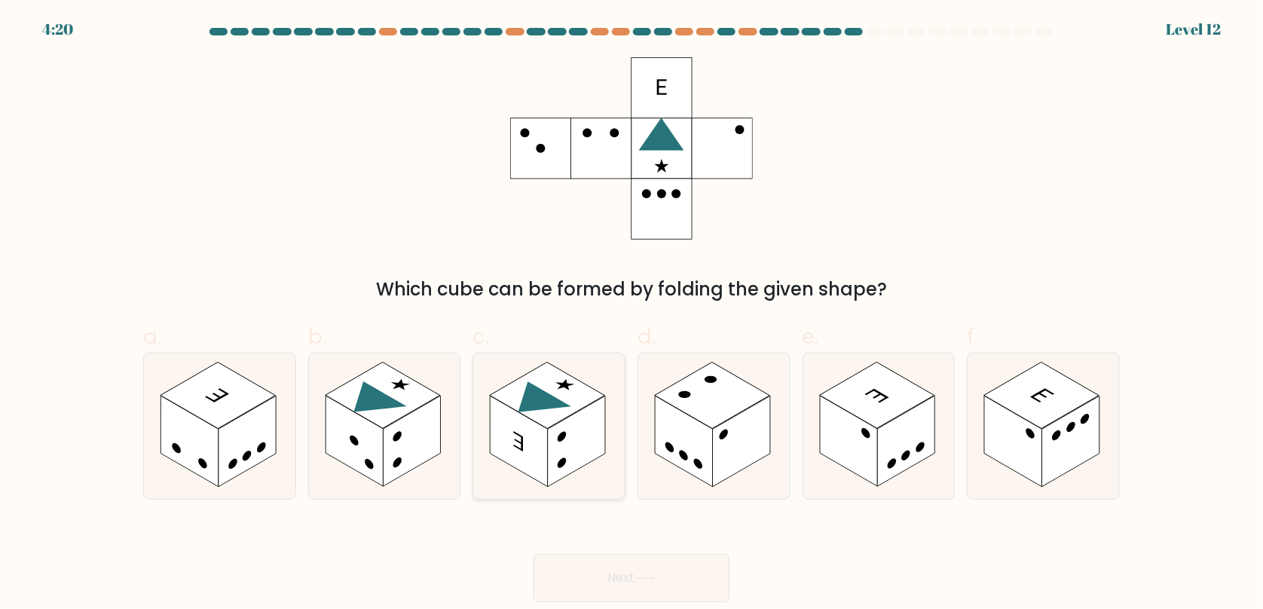
click at [558, 443] on rect at bounding box center [576, 441] width 57 height 91
click at [631, 314] on input "c." at bounding box center [631, 309] width 1 height 10
radio input "true"
click at [652, 554] on button "Next" at bounding box center [631, 578] width 196 height 48
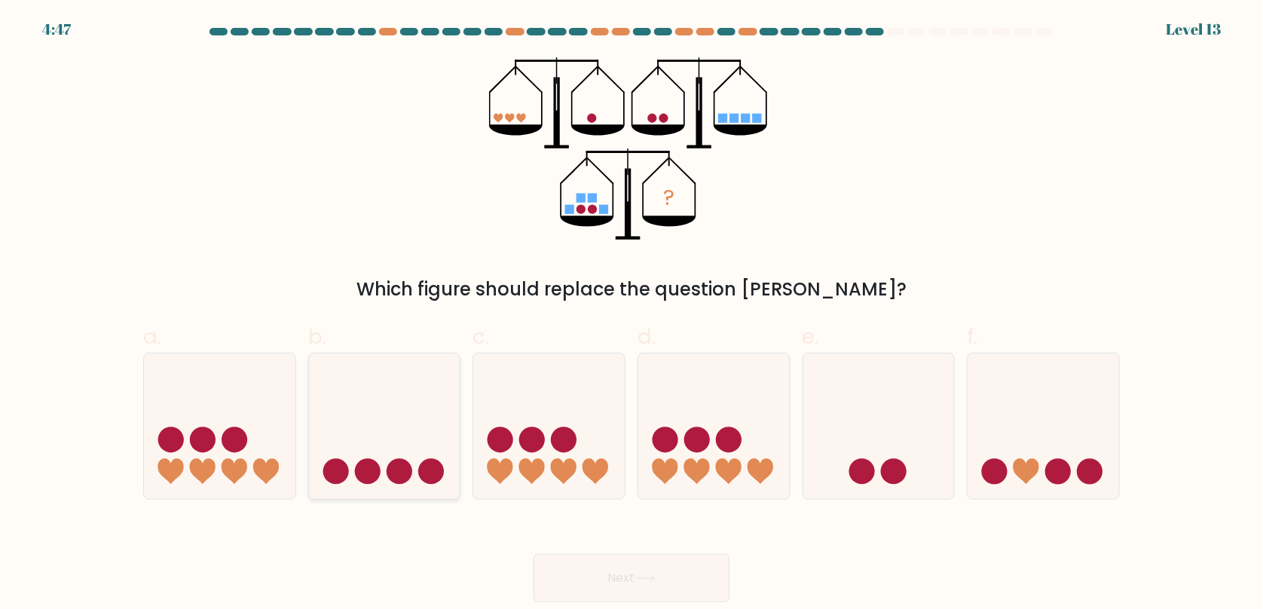
click at [384, 454] on icon at bounding box center [384, 425] width 151 height 125
click at [631, 314] on input "b." at bounding box center [631, 309] width 1 height 10
radio input "true"
click at [660, 572] on button "Next" at bounding box center [631, 578] width 196 height 48
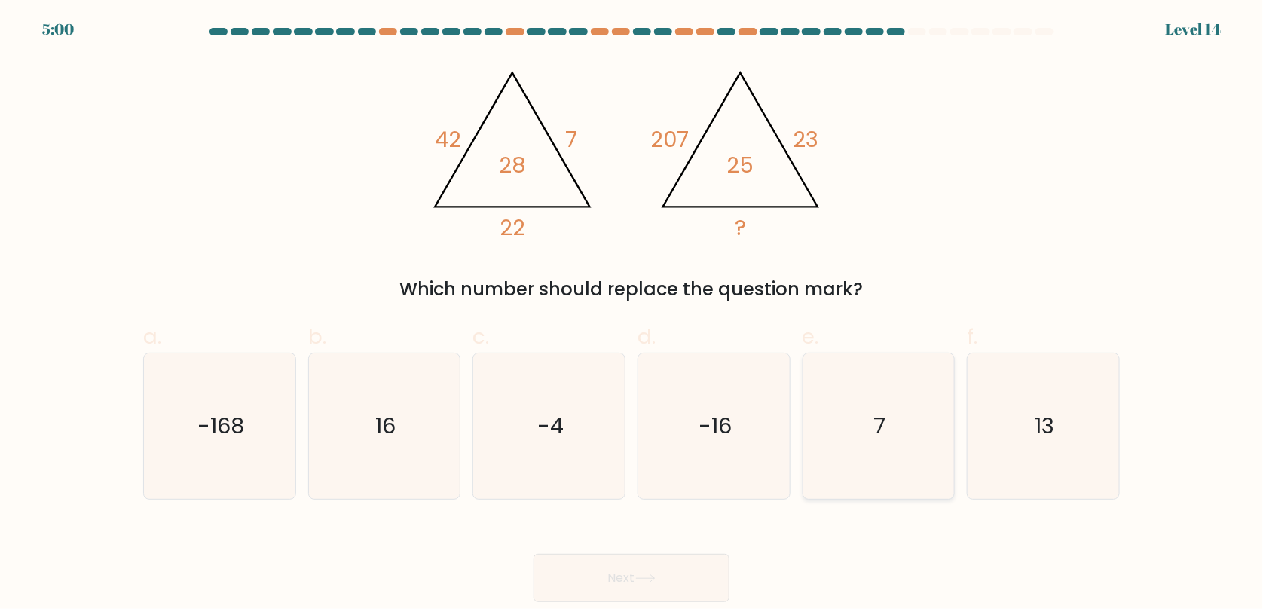
click at [873, 413] on icon "7" at bounding box center [877, 425] width 145 height 145
click at [632, 314] on input "e. 7" at bounding box center [631, 309] width 1 height 10
radio input "true"
click at [855, 411] on icon "7" at bounding box center [878, 426] width 144 height 144
click at [632, 314] on input "e. 7" at bounding box center [631, 309] width 1 height 10
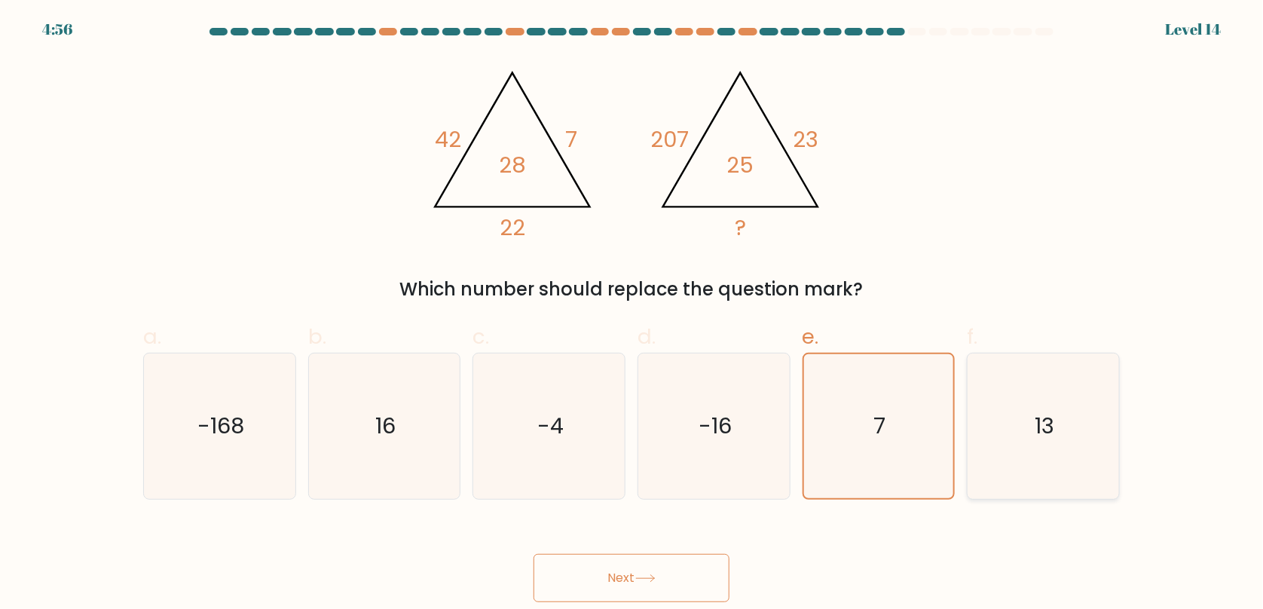
click at [1004, 374] on icon "13" at bounding box center [1042, 425] width 145 height 145
click at [632, 314] on input "f. 13" at bounding box center [631, 309] width 1 height 10
radio input "true"
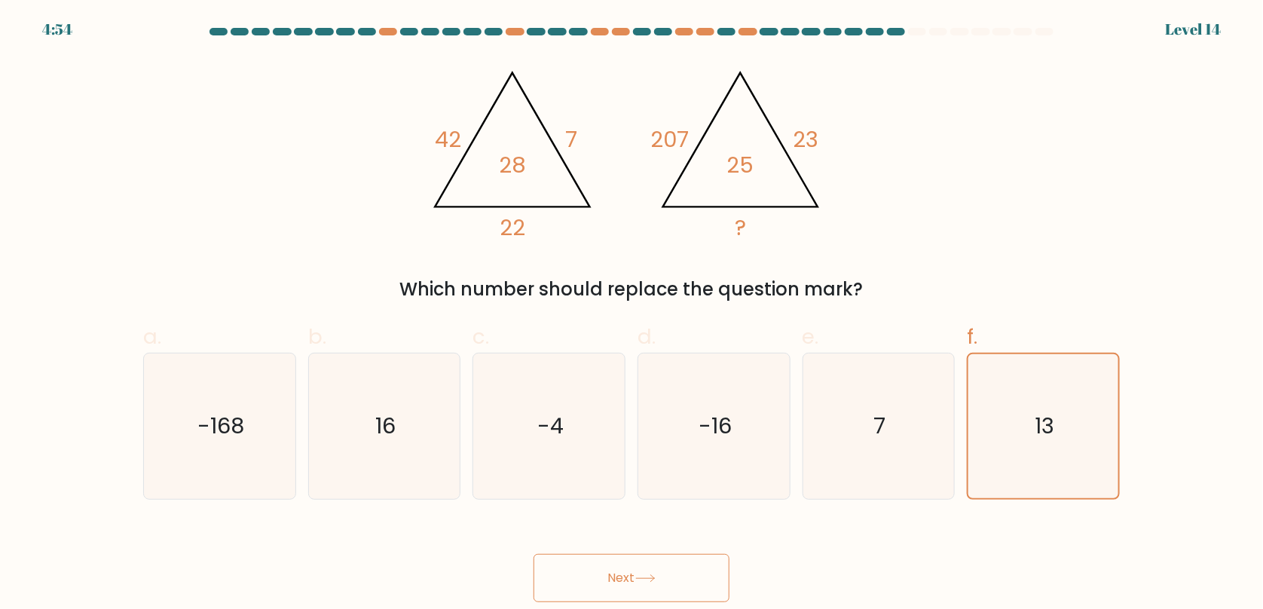
click at [689, 573] on button "Next" at bounding box center [631, 578] width 196 height 48
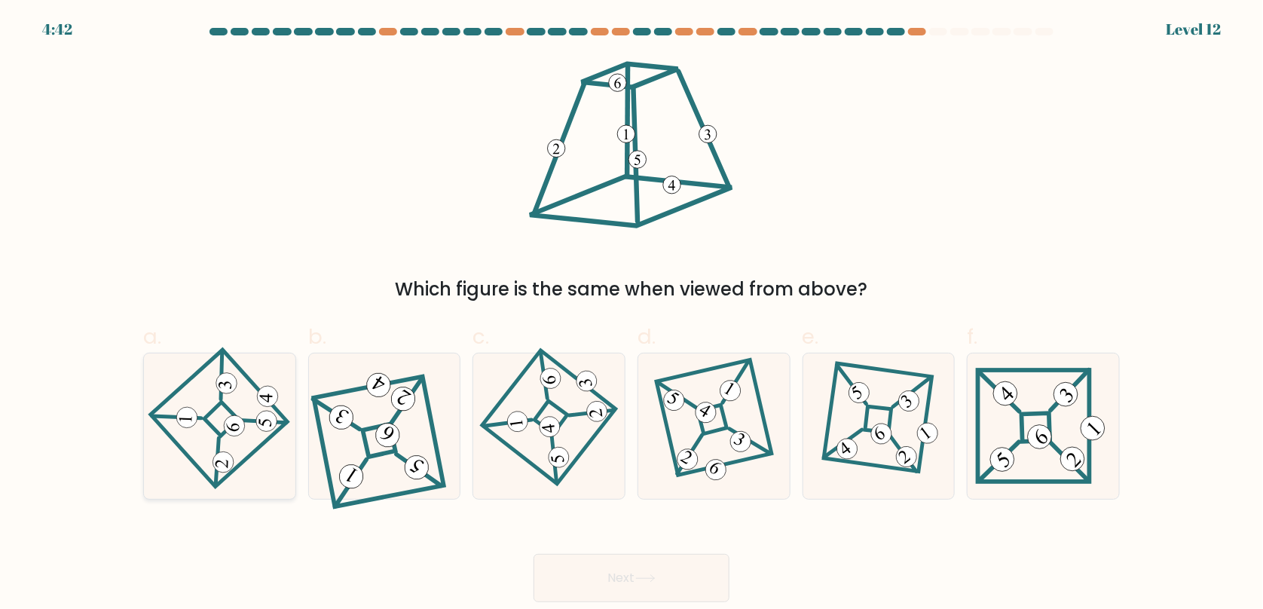
click at [215, 455] on icon at bounding box center [219, 426] width 101 height 116
click at [631, 314] on input "a." at bounding box center [631, 309] width 1 height 10
radio input "true"
click at [674, 568] on button "Next" at bounding box center [631, 578] width 196 height 48
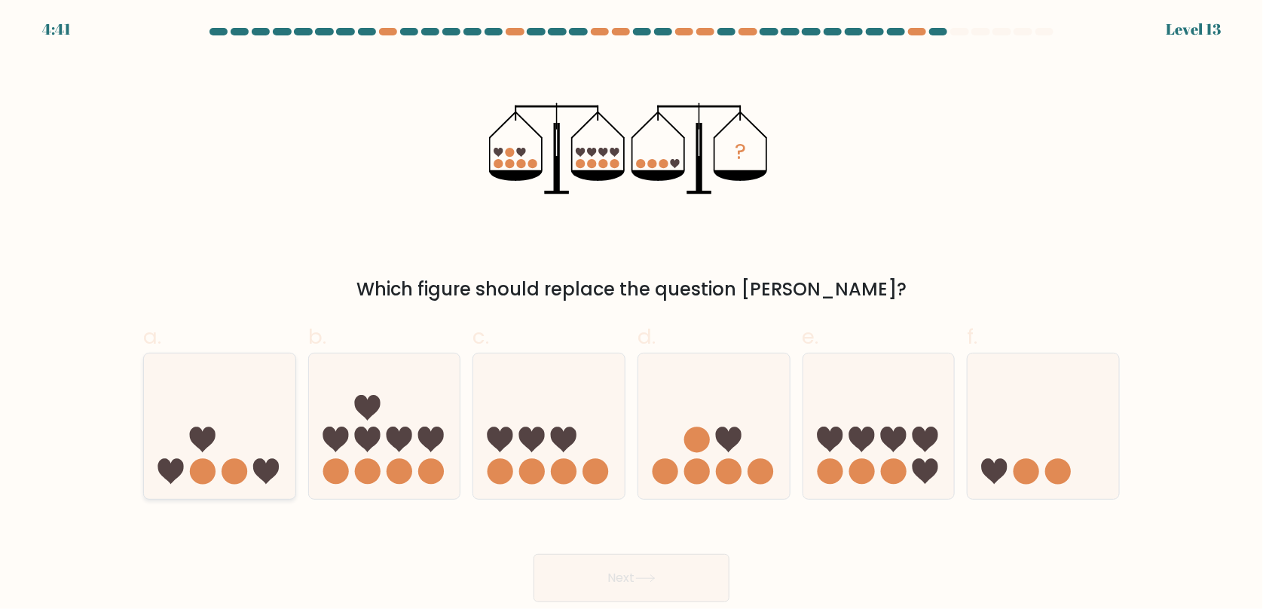
click at [190, 439] on icon at bounding box center [219, 425] width 151 height 125
click at [631, 314] on input "a." at bounding box center [631, 309] width 1 height 10
radio input "true"
click at [657, 559] on button "Next" at bounding box center [631, 578] width 196 height 48
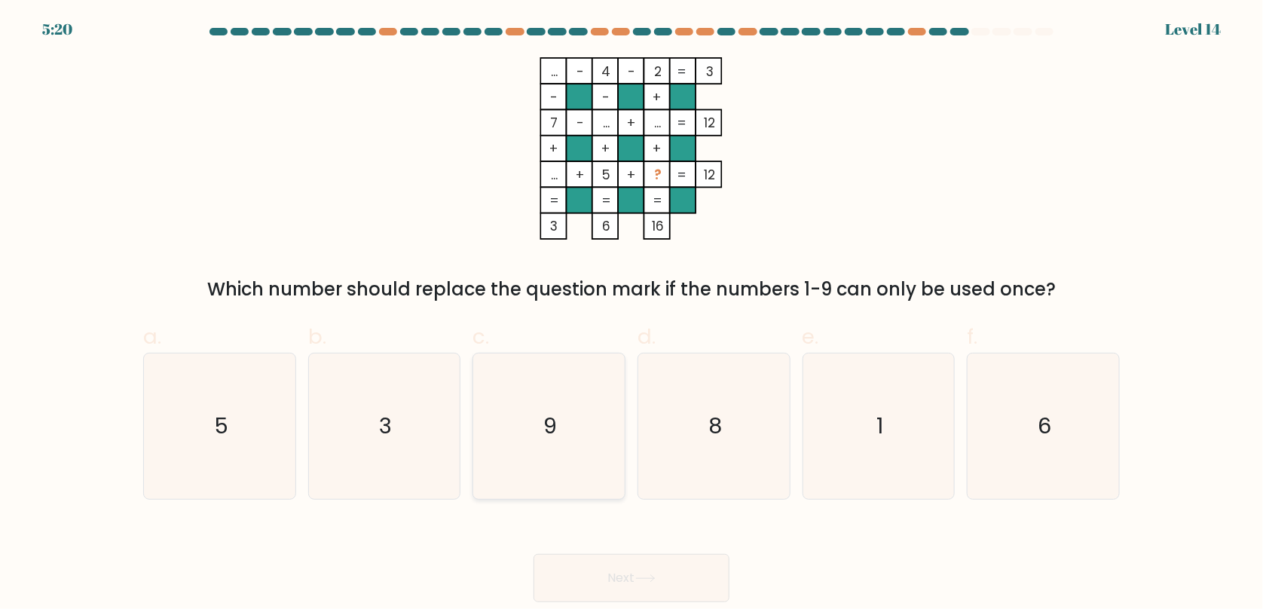
click at [594, 438] on icon "9" at bounding box center [548, 425] width 145 height 145
click at [631, 314] on input "c. 9" at bounding box center [631, 309] width 1 height 10
radio input "true"
click at [657, 568] on button "Next" at bounding box center [631, 578] width 196 height 48
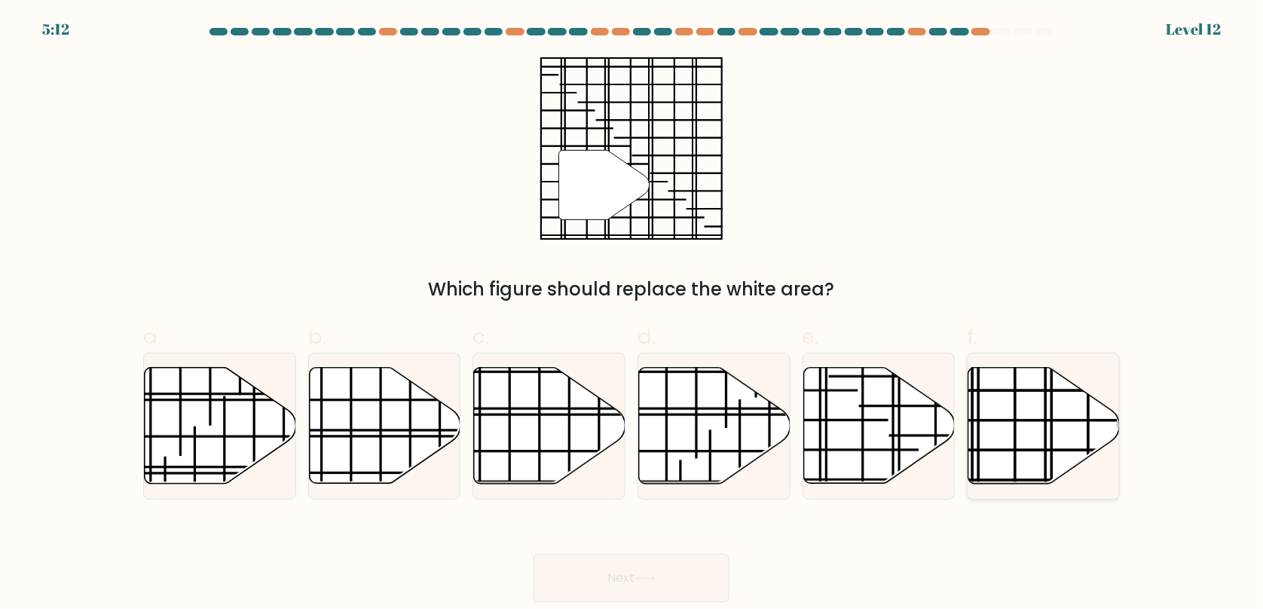
click at [1007, 380] on icon at bounding box center [1043, 426] width 151 height 116
click at [632, 314] on input "f." at bounding box center [631, 309] width 1 height 10
radio input "true"
click at [670, 574] on button "Next" at bounding box center [631, 578] width 196 height 48
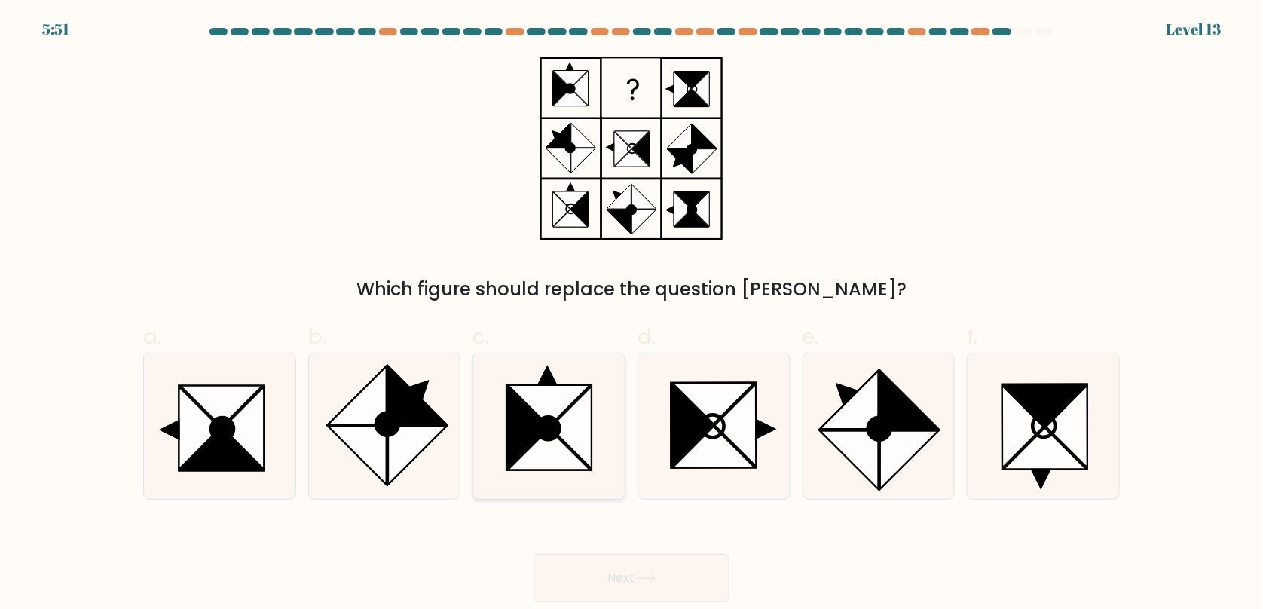
click at [563, 448] on icon at bounding box center [549, 449] width 83 height 41
click at [631, 314] on input "c." at bounding box center [631, 309] width 1 height 10
radio input "true"
click at [660, 576] on button "Next" at bounding box center [631, 578] width 196 height 48
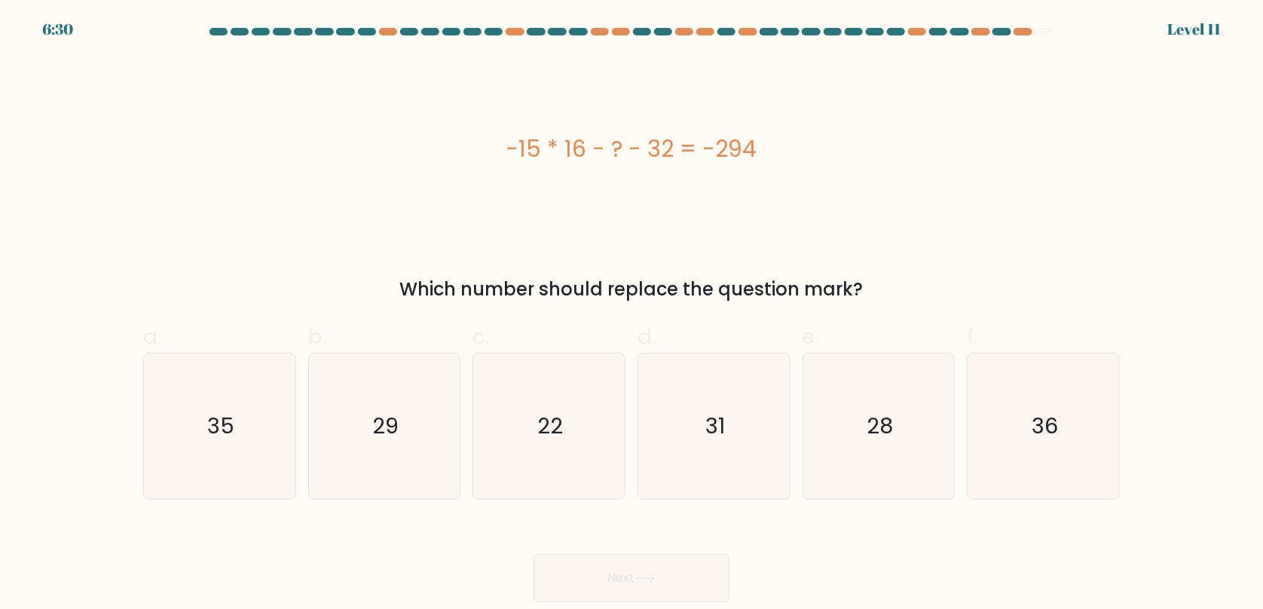
copy body "6:31 Level 11 -15 * 16 - ? - 32 = -294 Which number should replace the question…"
click at [583, 446] on icon "22" at bounding box center [548, 425] width 145 height 145
click at [631, 314] on input "c. 22" at bounding box center [631, 309] width 1 height 10
radio input "true"
click at [623, 563] on button "Next" at bounding box center [631, 578] width 196 height 48
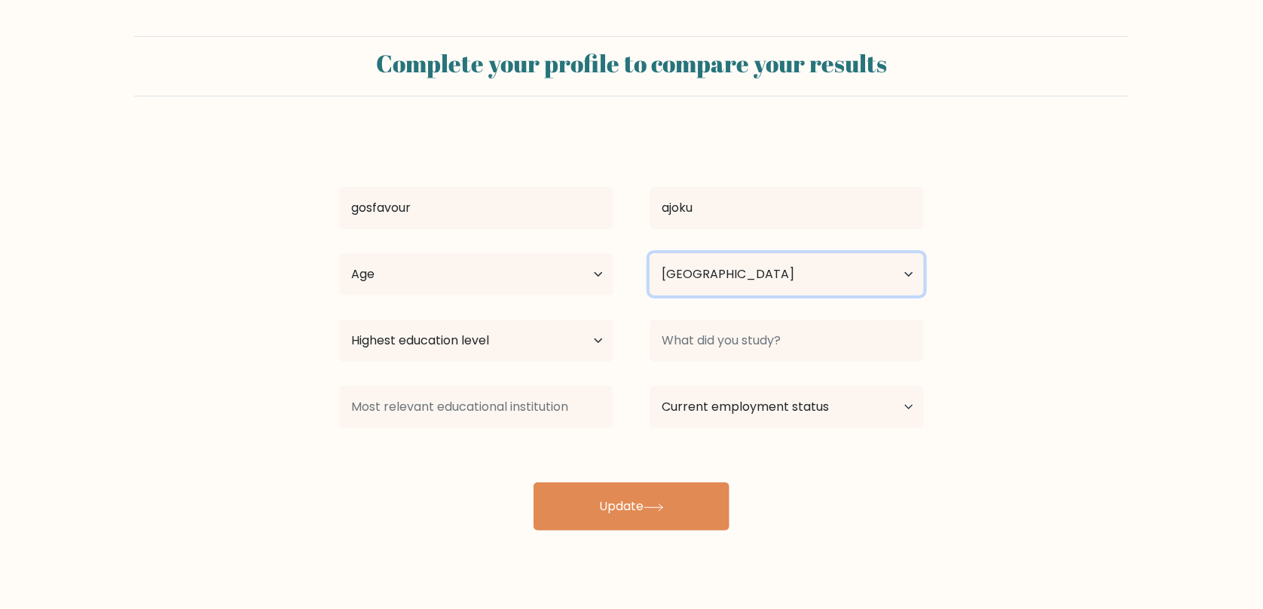
click at [854, 273] on select "Country [GEOGRAPHIC_DATA] [GEOGRAPHIC_DATA] [GEOGRAPHIC_DATA] [US_STATE] [GEOGR…" at bounding box center [787, 274] width 274 height 42
select select "ZA"
click at [650, 253] on select "Country [GEOGRAPHIC_DATA] [GEOGRAPHIC_DATA] [GEOGRAPHIC_DATA] [US_STATE] [GEOGR…" at bounding box center [787, 274] width 274 height 42
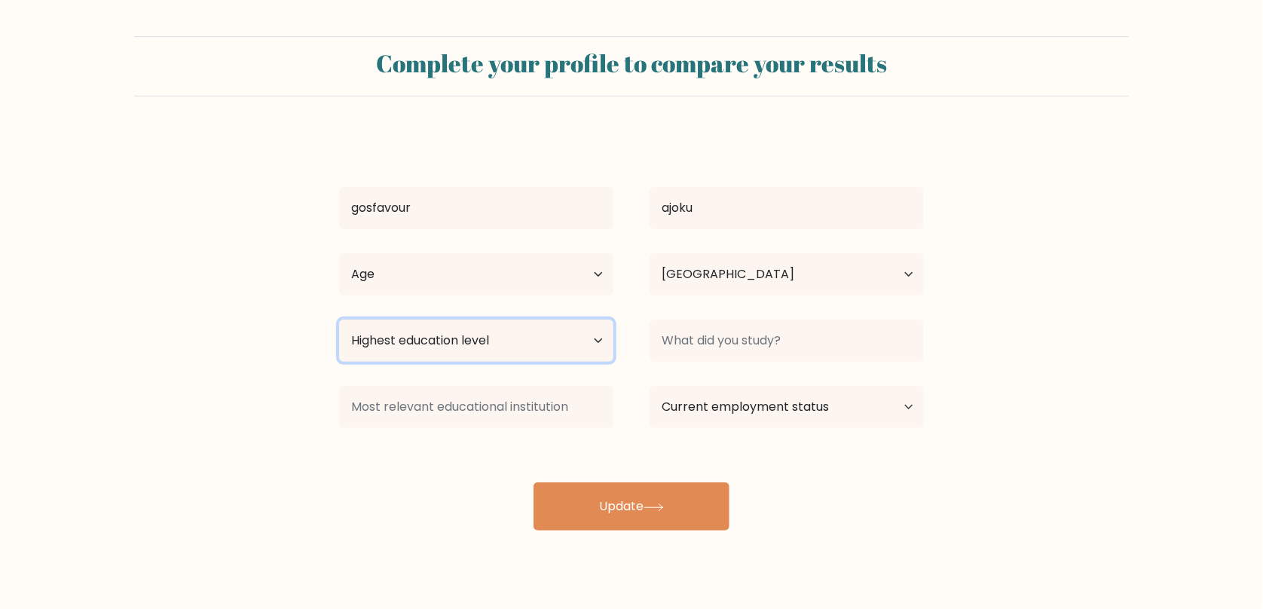
click at [591, 328] on select "Highest education level No schooling Primary Lower Secondary Upper Secondary Oc…" at bounding box center [476, 340] width 274 height 42
select select "bachelors_degree"
click at [339, 319] on select "Highest education level No schooling Primary Lower Secondary Upper Secondary Oc…" at bounding box center [476, 340] width 274 height 42
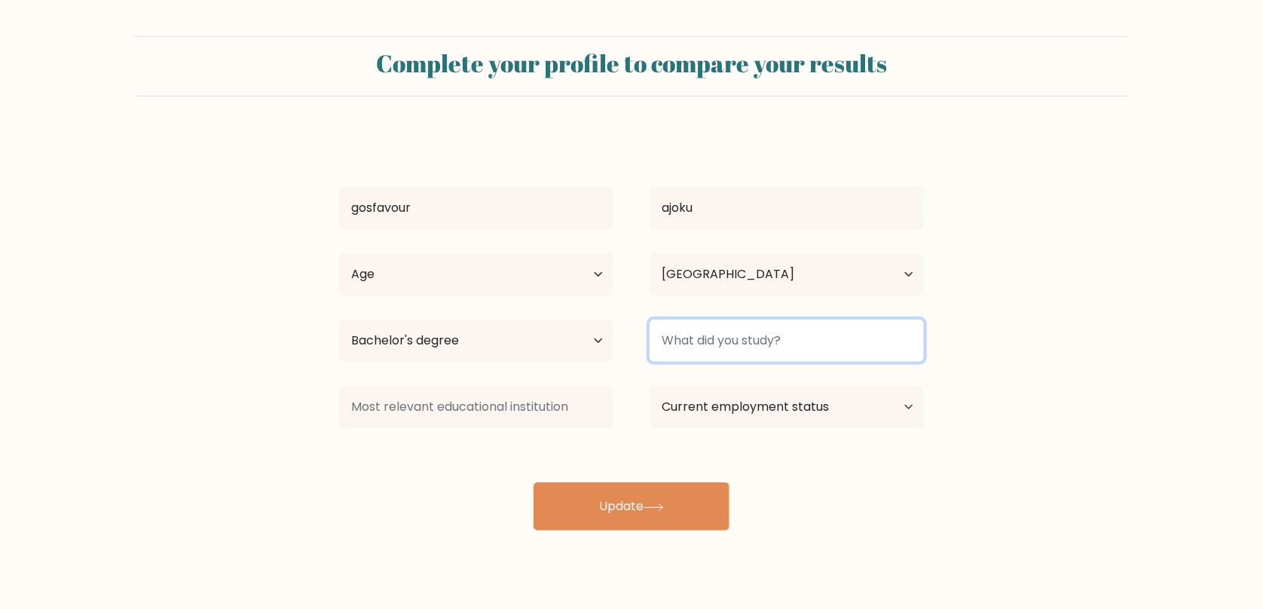
click at [780, 347] on input at bounding box center [787, 340] width 274 height 42
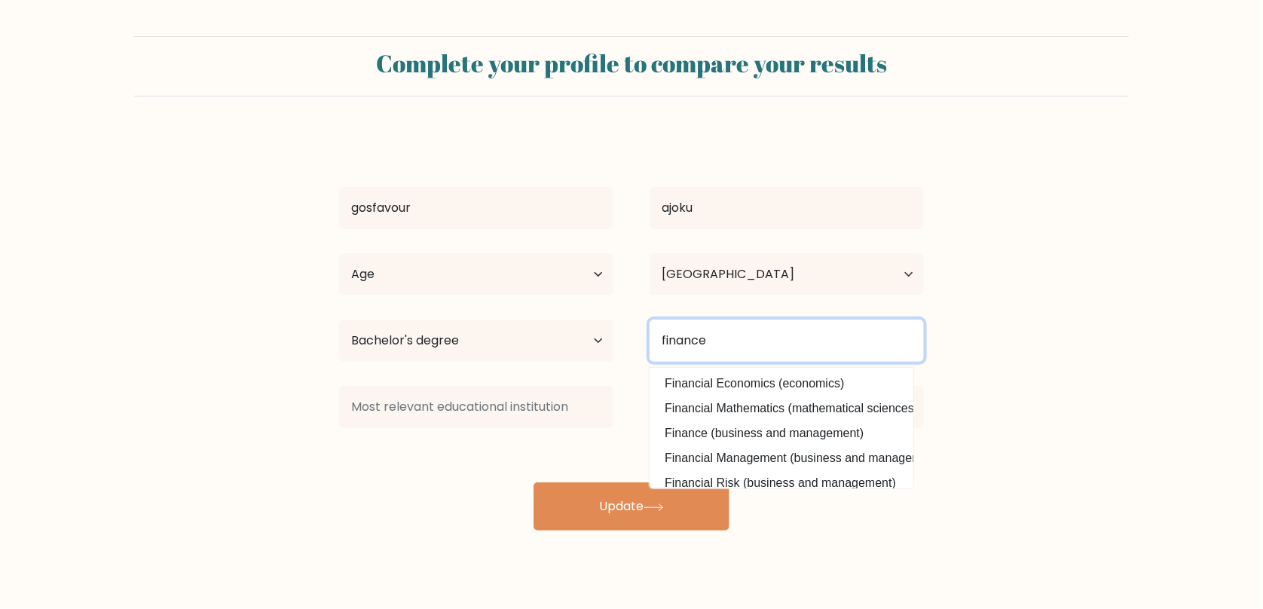
type input "finance"
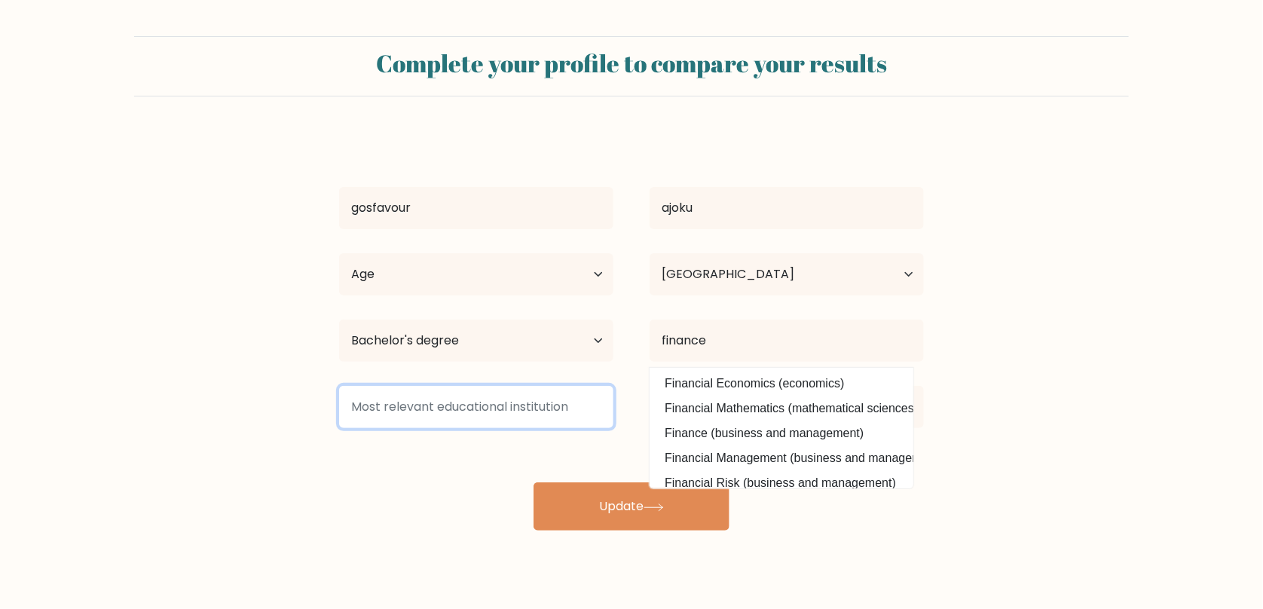
click at [463, 403] on input at bounding box center [476, 407] width 274 height 42
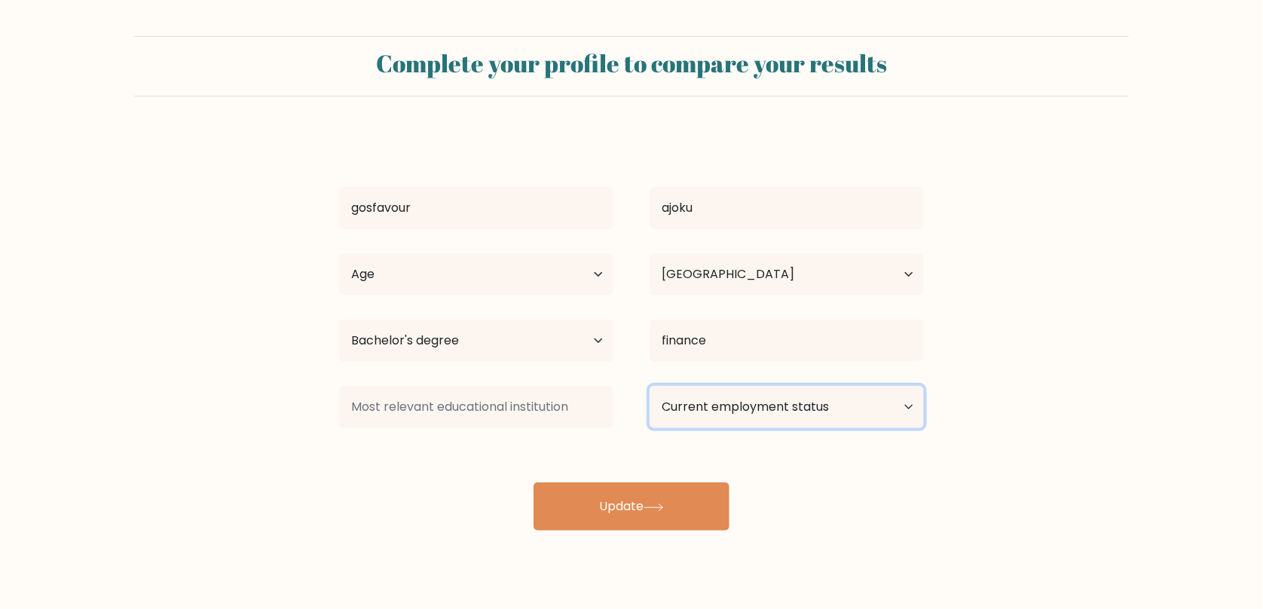
click at [811, 405] on select "Current employment status Employed Student Retired Other / prefer not to answer" at bounding box center [787, 407] width 274 height 42
select select "other"
click at [650, 386] on select "Current employment status Employed Student Retired Other / prefer not to answer" at bounding box center [787, 407] width 274 height 42
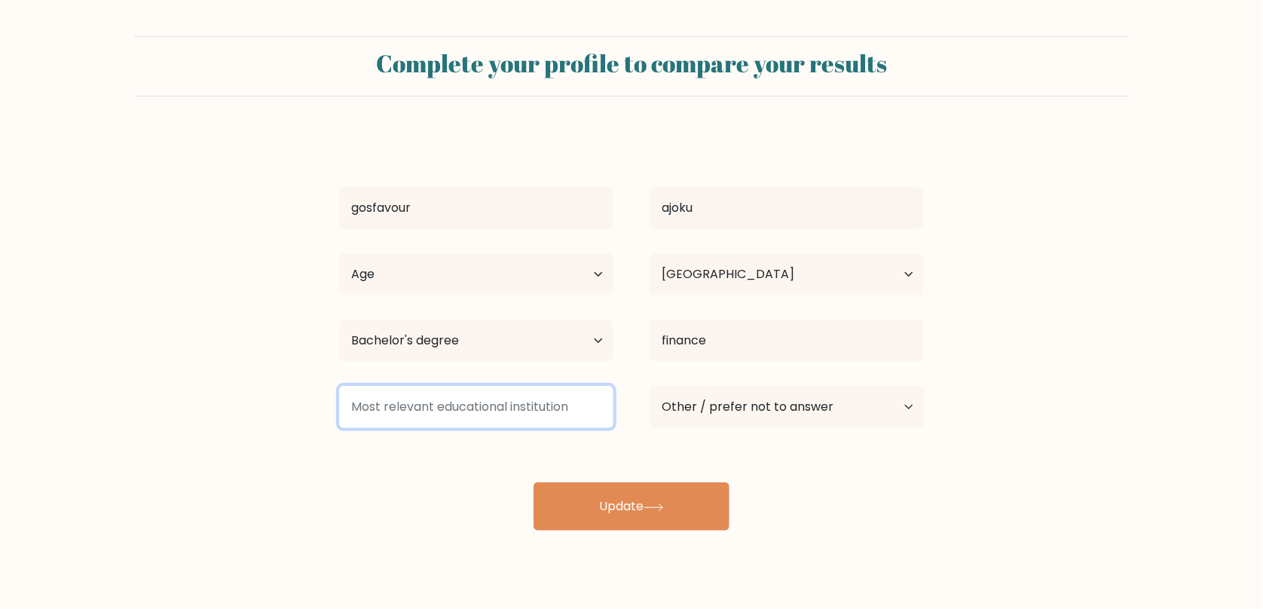
click at [510, 410] on input at bounding box center [476, 407] width 274 height 42
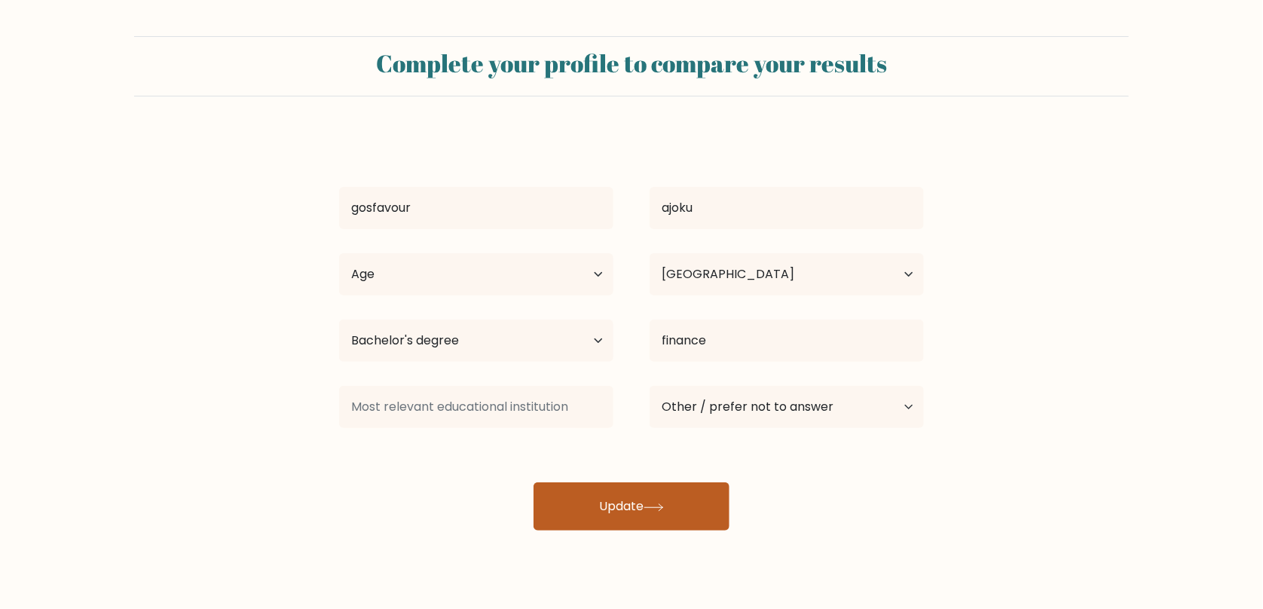
click at [635, 509] on button "Update" at bounding box center [631, 506] width 196 height 48
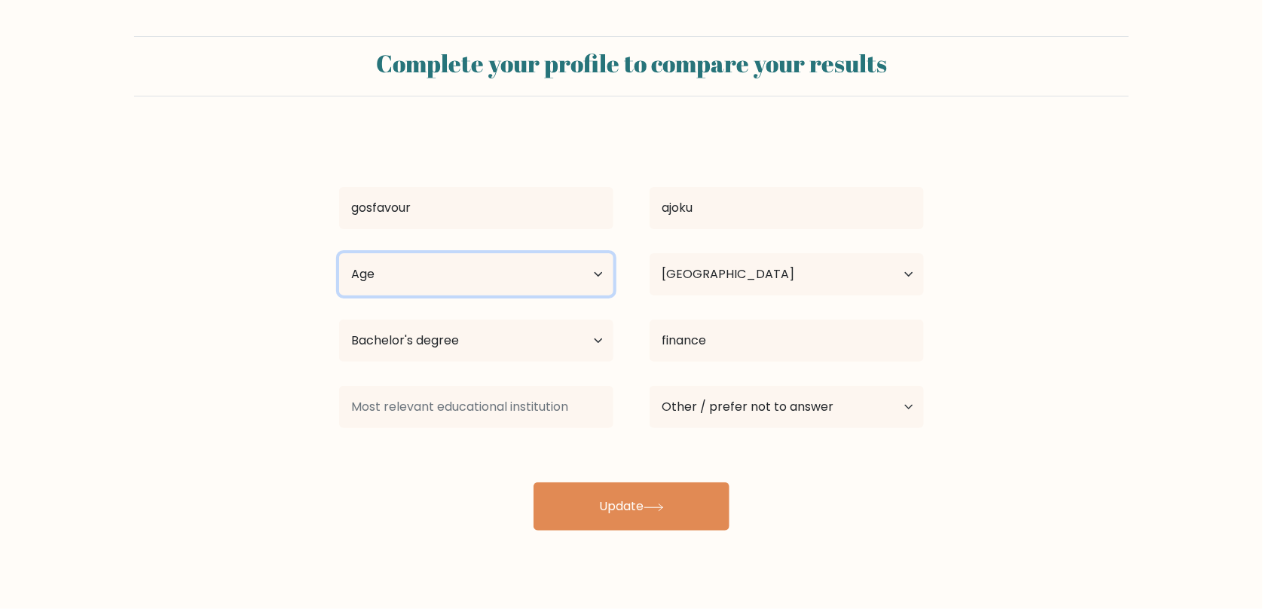
click at [532, 291] on select "Age Under [DEMOGRAPHIC_DATA] [DEMOGRAPHIC_DATA] [DEMOGRAPHIC_DATA] [DEMOGRAPHIC…" at bounding box center [476, 274] width 274 height 42
select select "18_24"
click at [339, 253] on select "Age Under [DEMOGRAPHIC_DATA] [DEMOGRAPHIC_DATA] [DEMOGRAPHIC_DATA] [DEMOGRAPHIC…" at bounding box center [476, 274] width 274 height 42
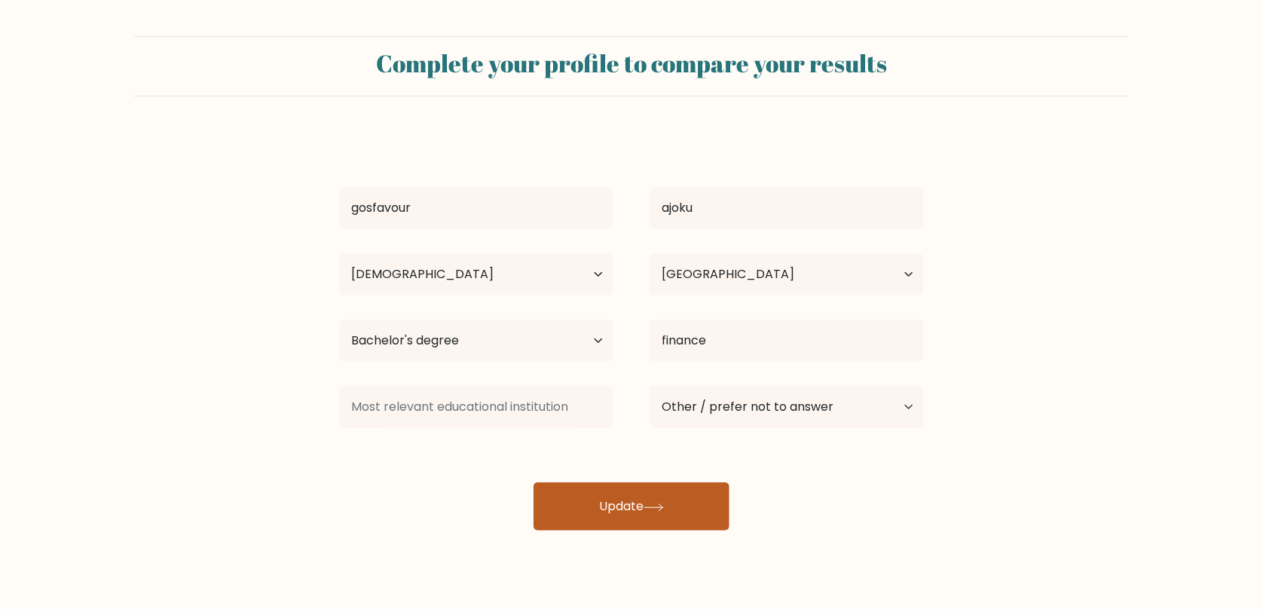
click at [598, 503] on button "Update" at bounding box center [631, 506] width 196 height 48
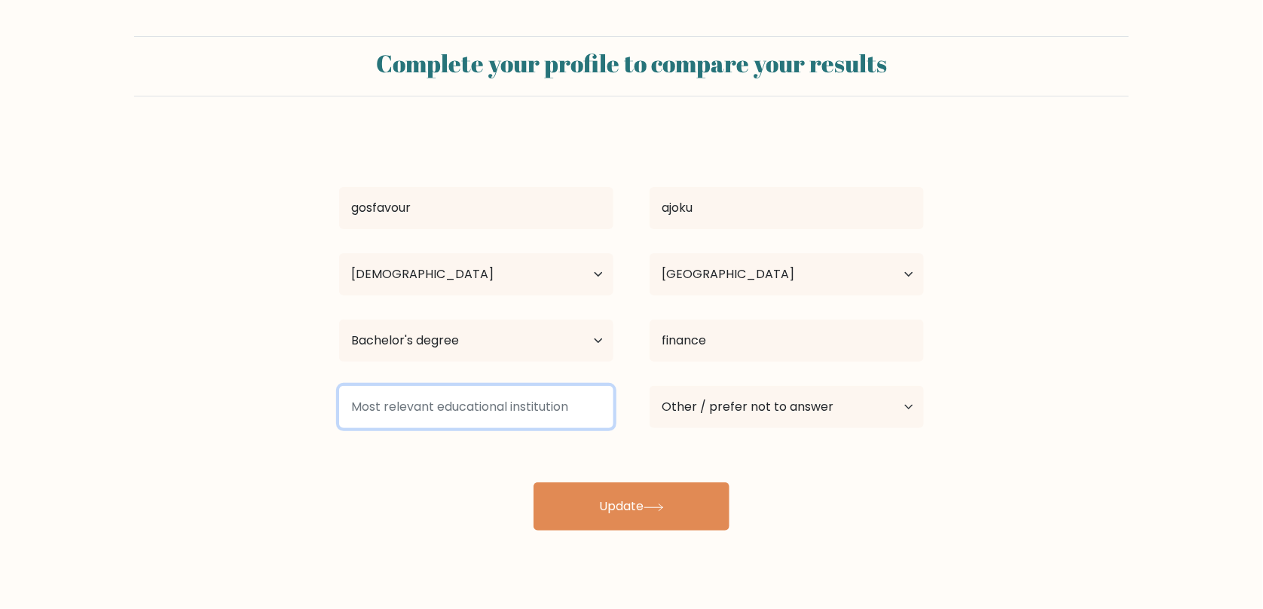
click at [496, 403] on input at bounding box center [476, 407] width 274 height 42
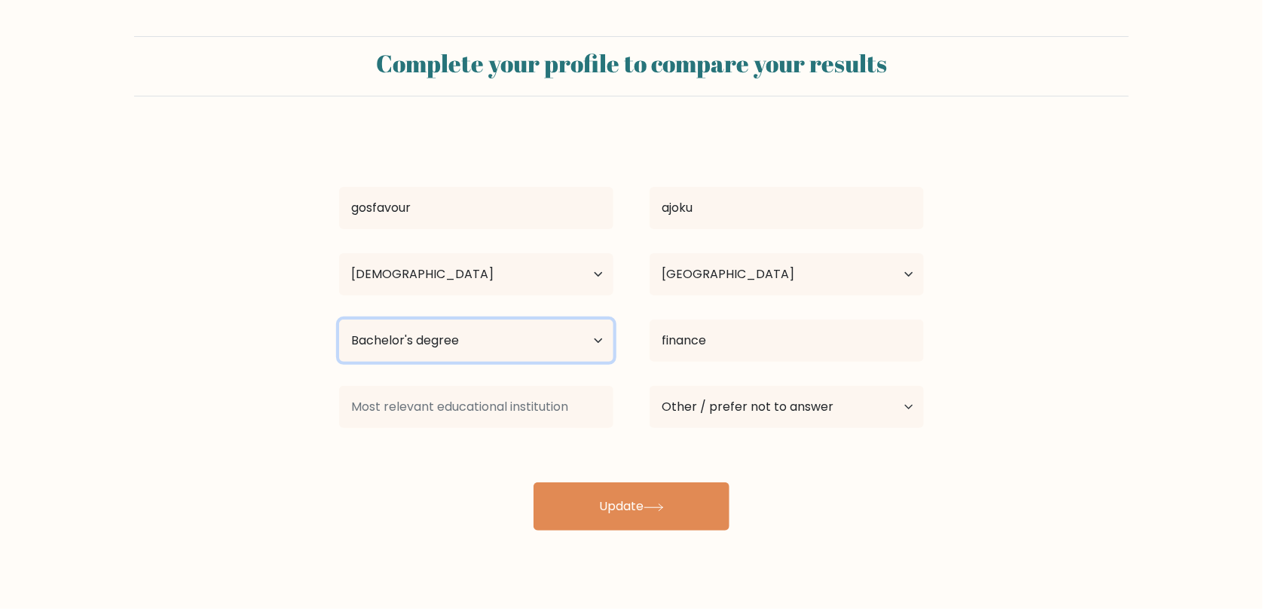
click at [587, 353] on select "Highest education level No schooling Primary Lower Secondary Upper Secondary Oc…" at bounding box center [476, 340] width 274 height 42
click at [339, 319] on select "Highest education level No schooling Primary Lower Secondary Upper Secondary Oc…" at bounding box center [476, 340] width 274 height 42
click at [517, 351] on select "Highest education level No schooling Primary Lower Secondary Upper Secondary Oc…" at bounding box center [476, 340] width 274 height 42
select select "bachelors_degree"
click at [339, 319] on select "Highest education level No schooling Primary Lower Secondary Upper Secondary Oc…" at bounding box center [476, 340] width 274 height 42
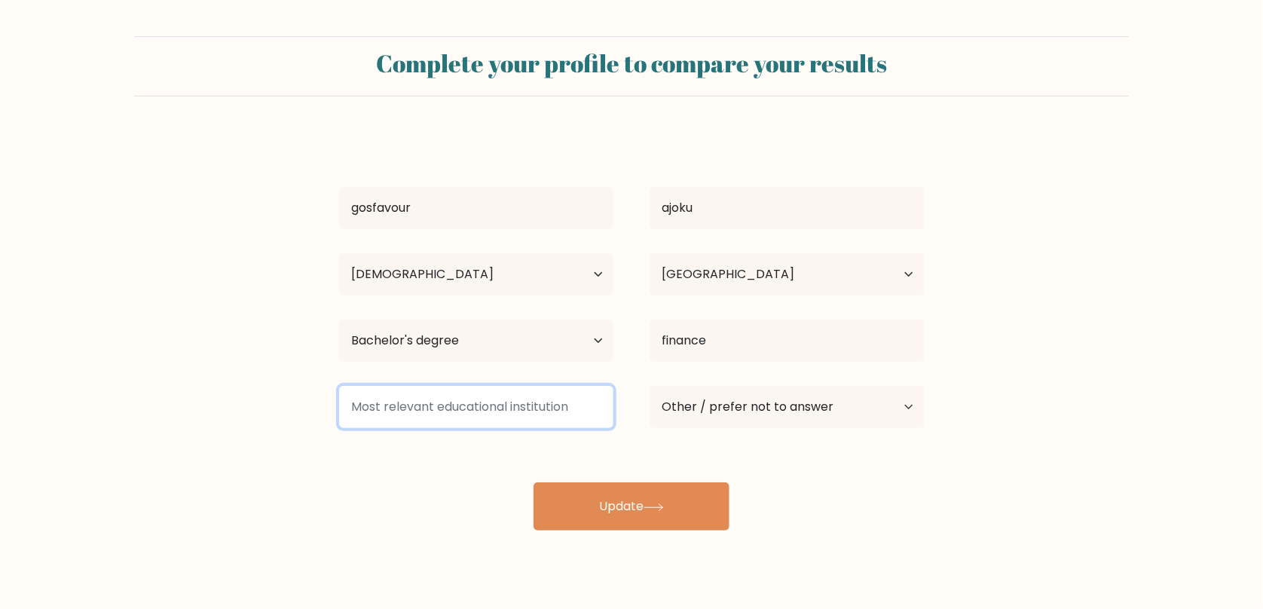
click at [572, 402] on input at bounding box center [476, 407] width 274 height 42
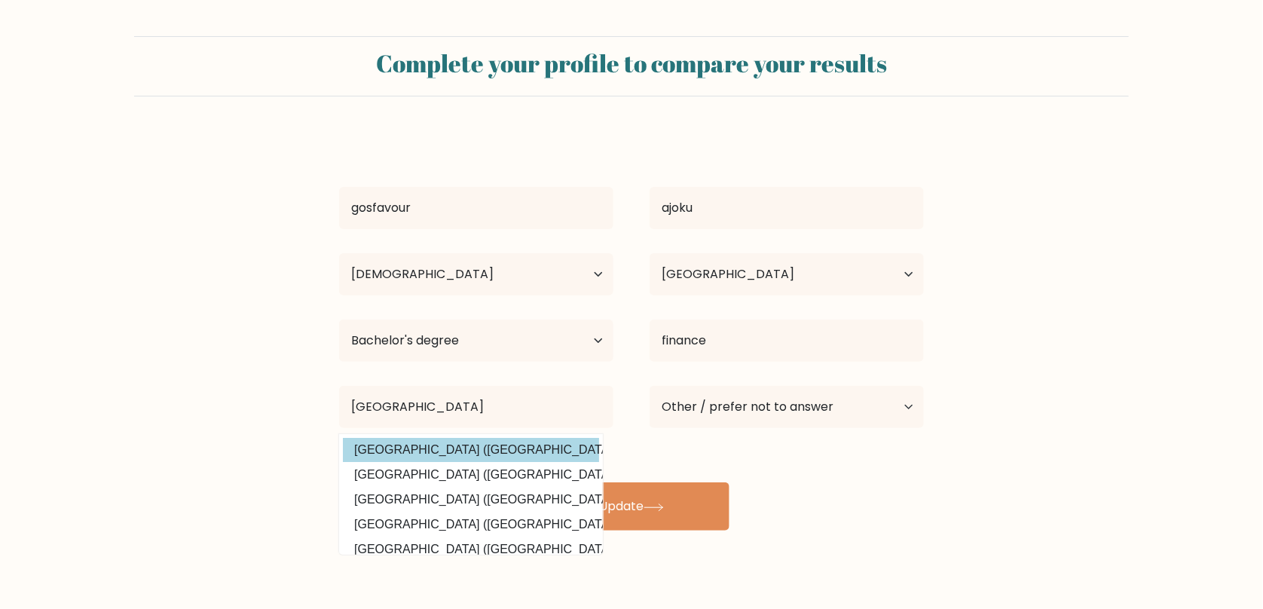
click at [388, 454] on div "gosfavour [GEOGRAPHIC_DATA] Age Under [DEMOGRAPHIC_DATA] [DEMOGRAPHIC_DATA] [DE…" at bounding box center [631, 332] width 603 height 398
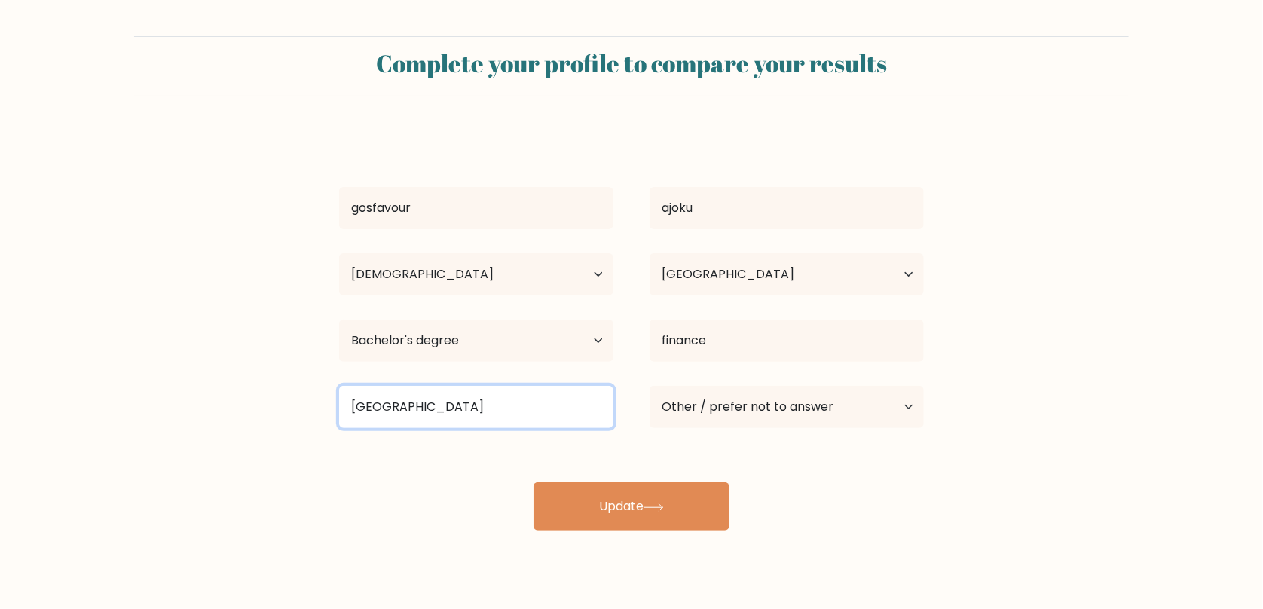
click at [498, 405] on input "[GEOGRAPHIC_DATA]" at bounding box center [476, 407] width 274 height 42
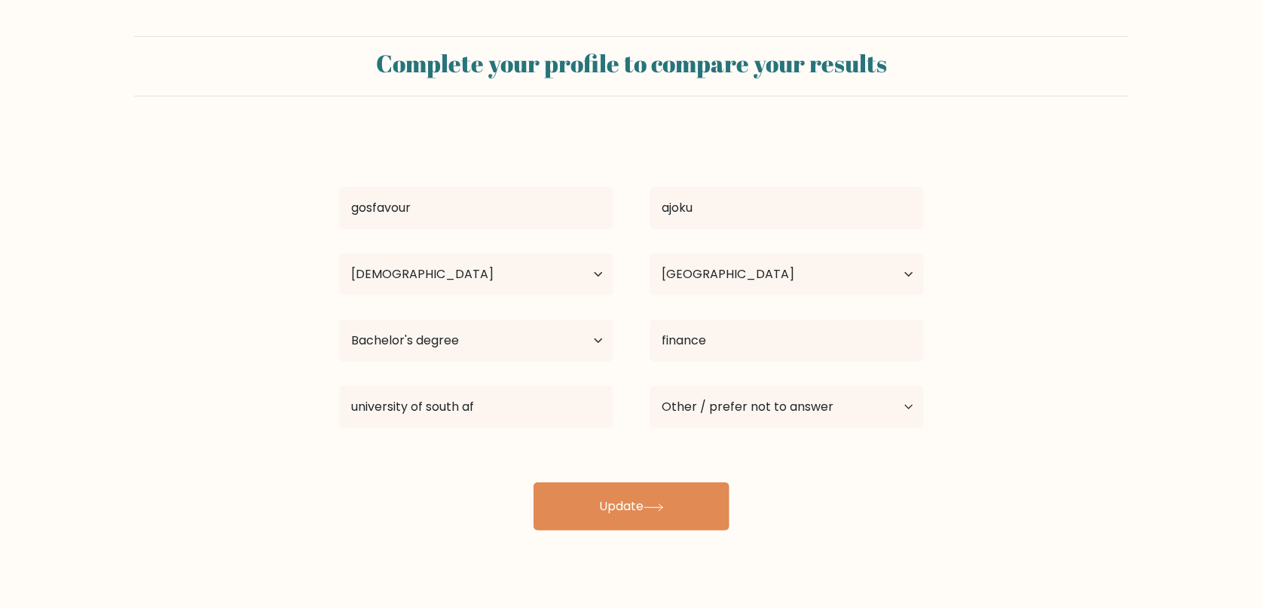
click at [506, 451] on div "gosfavour [GEOGRAPHIC_DATA] Age Under [DEMOGRAPHIC_DATA] [DEMOGRAPHIC_DATA] [DE…" at bounding box center [631, 332] width 603 height 398
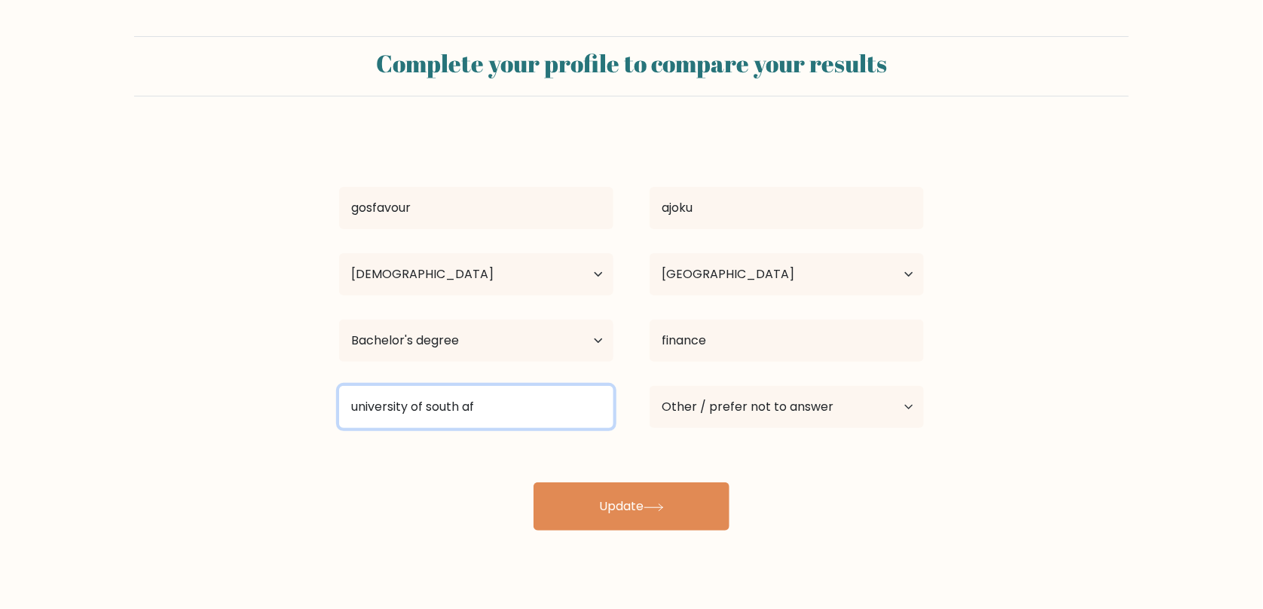
click at [508, 423] on input "university of south af" at bounding box center [476, 407] width 274 height 42
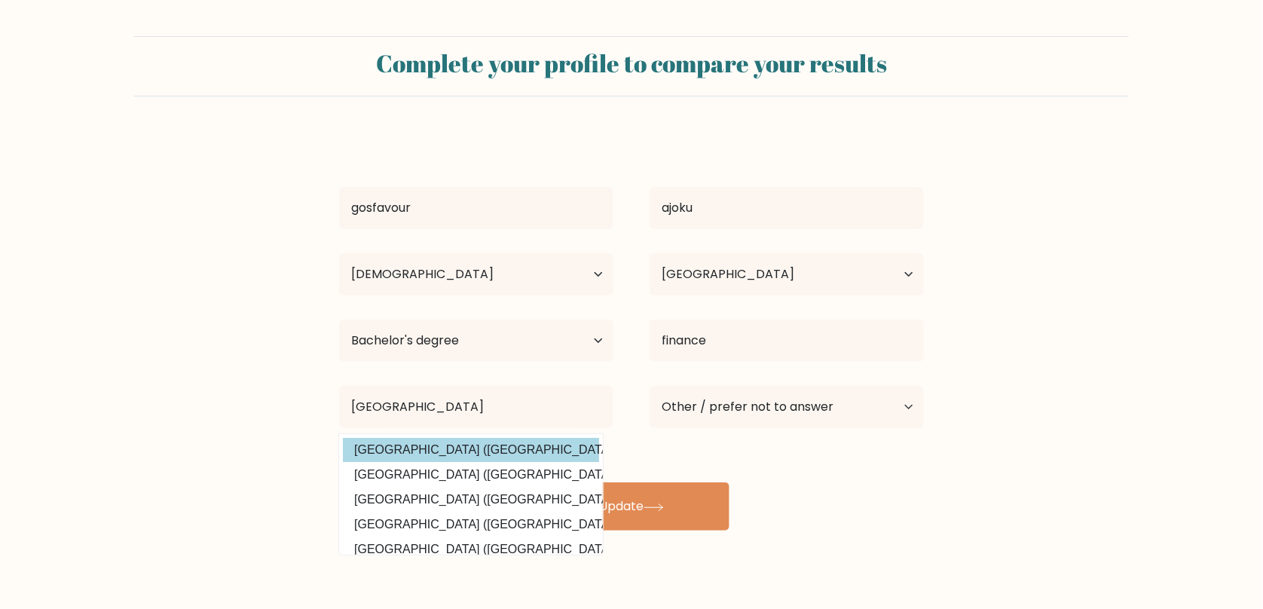
click at [463, 444] on option "[GEOGRAPHIC_DATA] ([GEOGRAPHIC_DATA])" at bounding box center [471, 450] width 256 height 24
type input "[GEOGRAPHIC_DATA]"
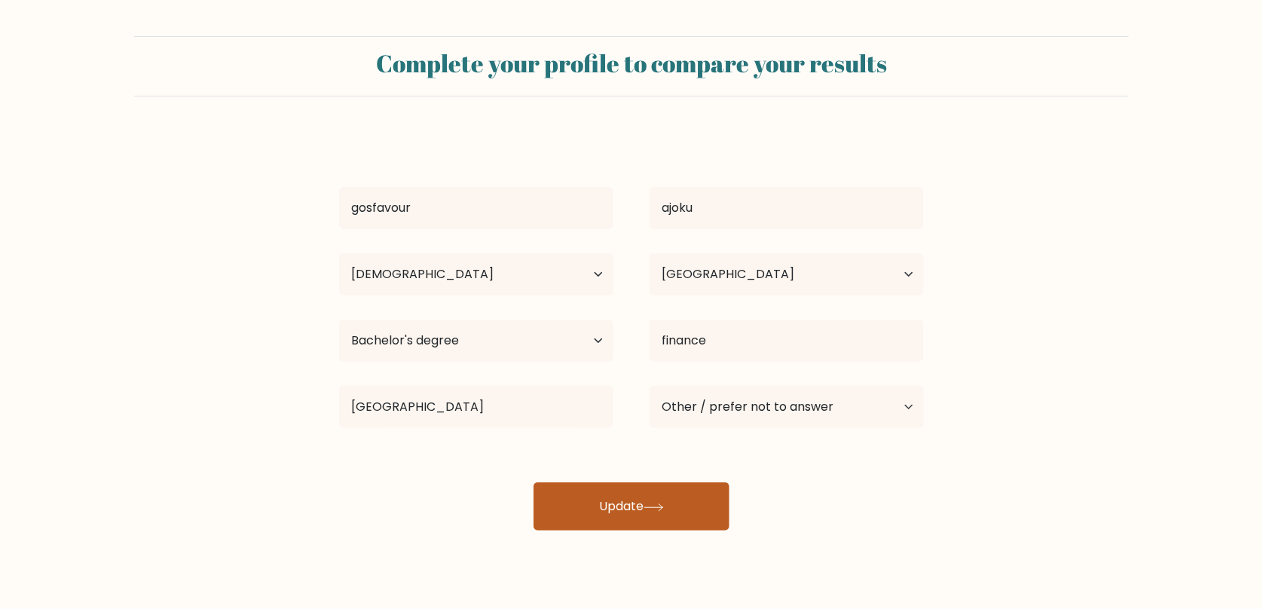
click at [649, 511] on button "Update" at bounding box center [631, 506] width 196 height 48
